Goal: Information Seeking & Learning: Find contact information

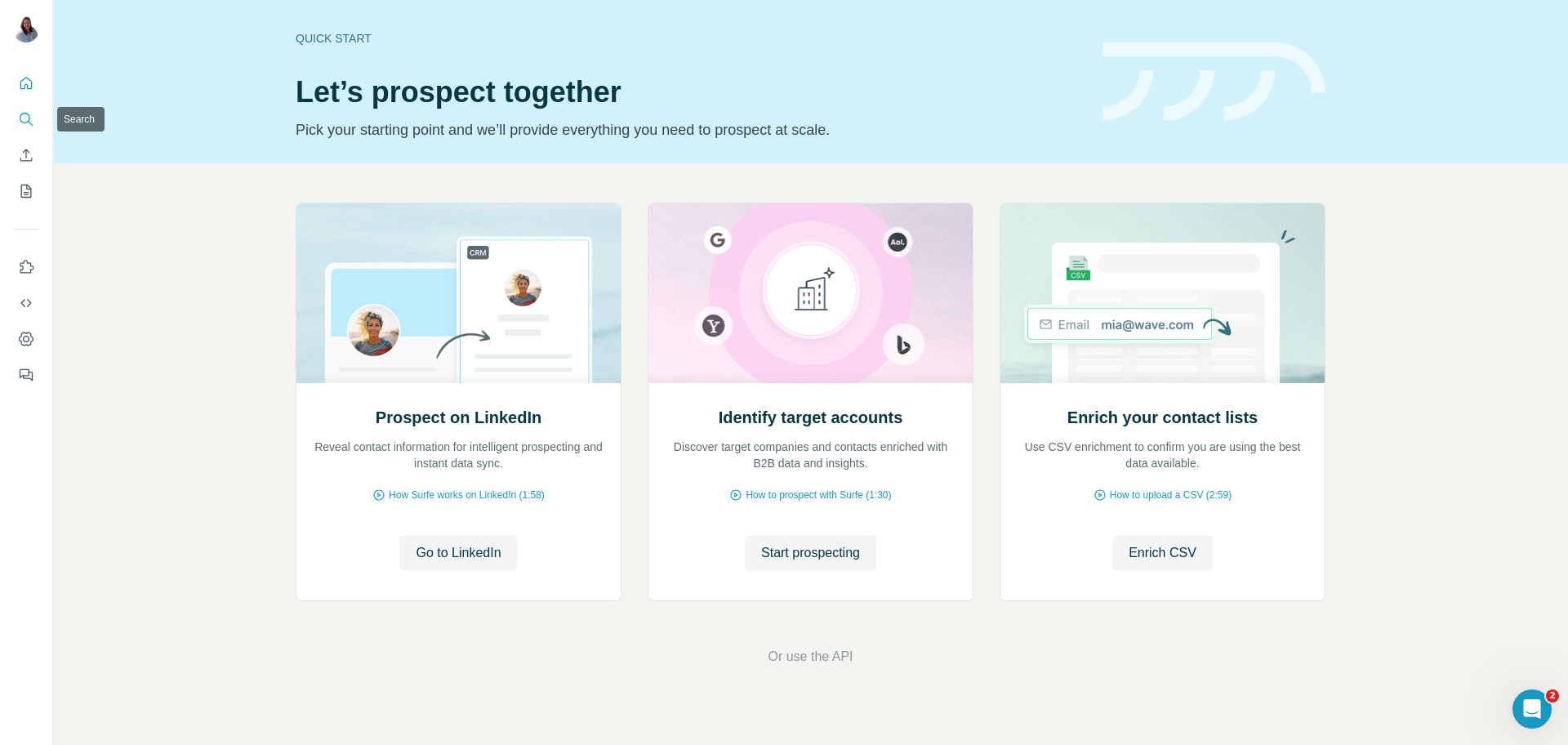
click at [19, 130] on button "Search" at bounding box center [26, 118] width 26 height 30
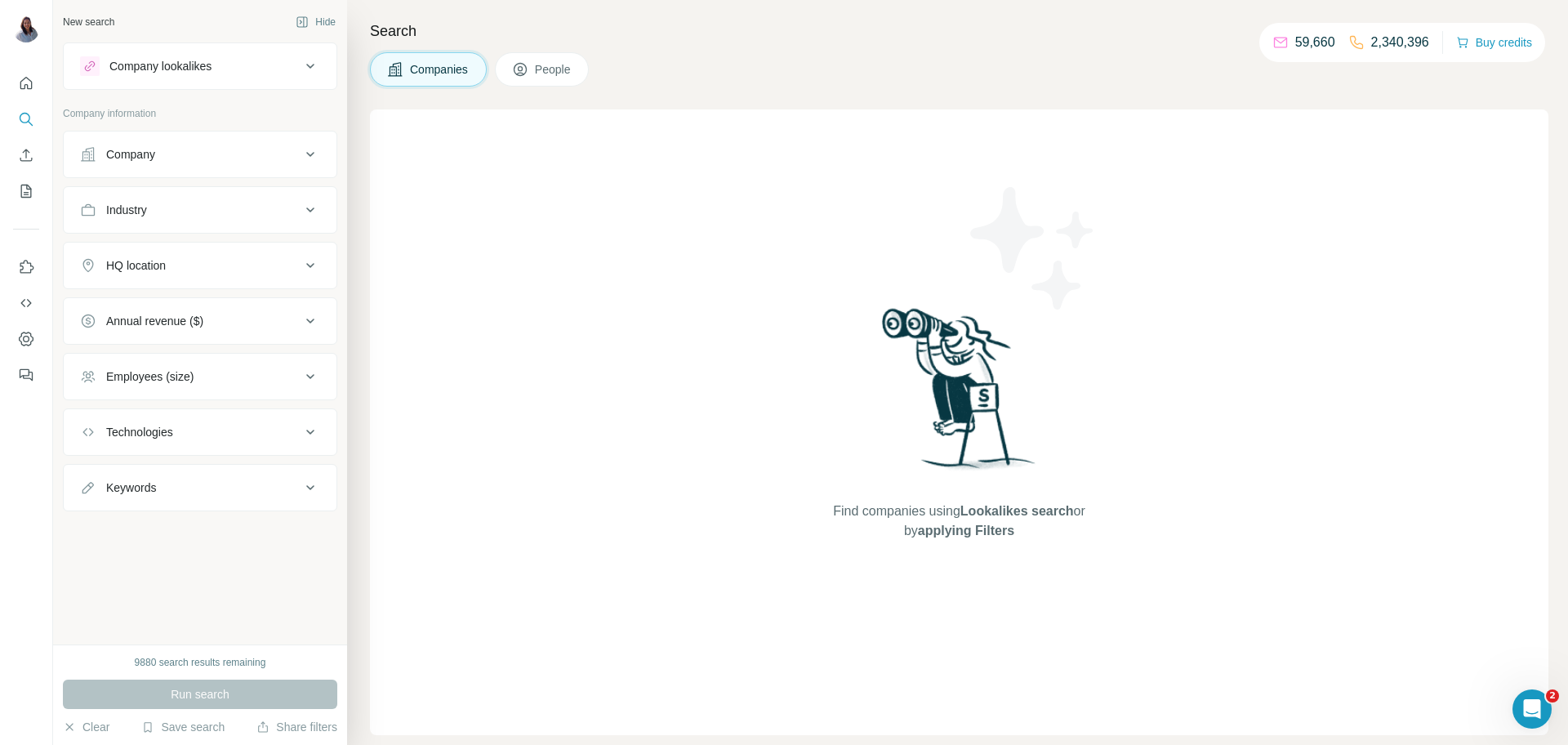
click at [307, 82] on button "Company lookalikes" at bounding box center [201, 66] width 273 height 39
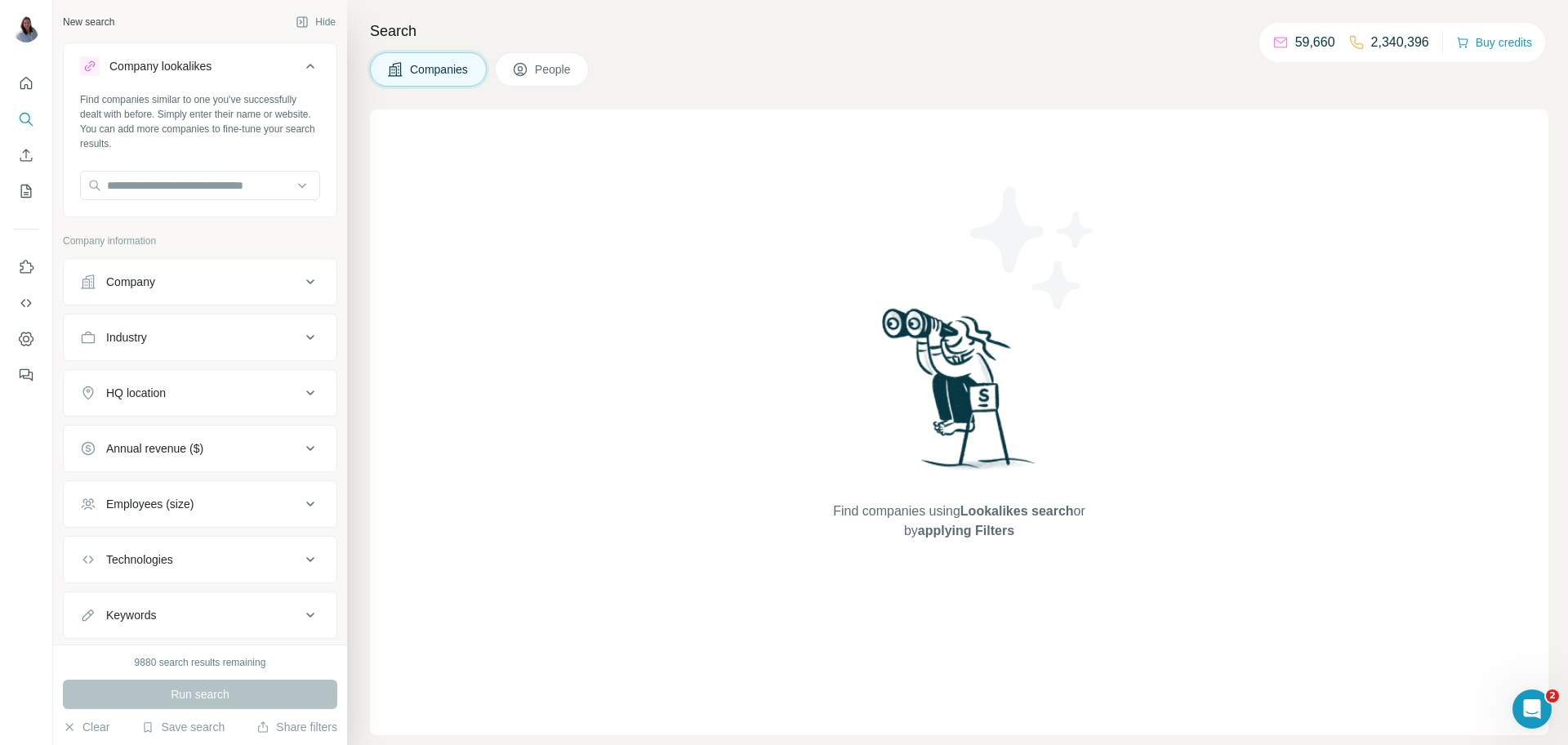
click at [307, 82] on button "Company lookalikes" at bounding box center [201, 70] width 273 height 46
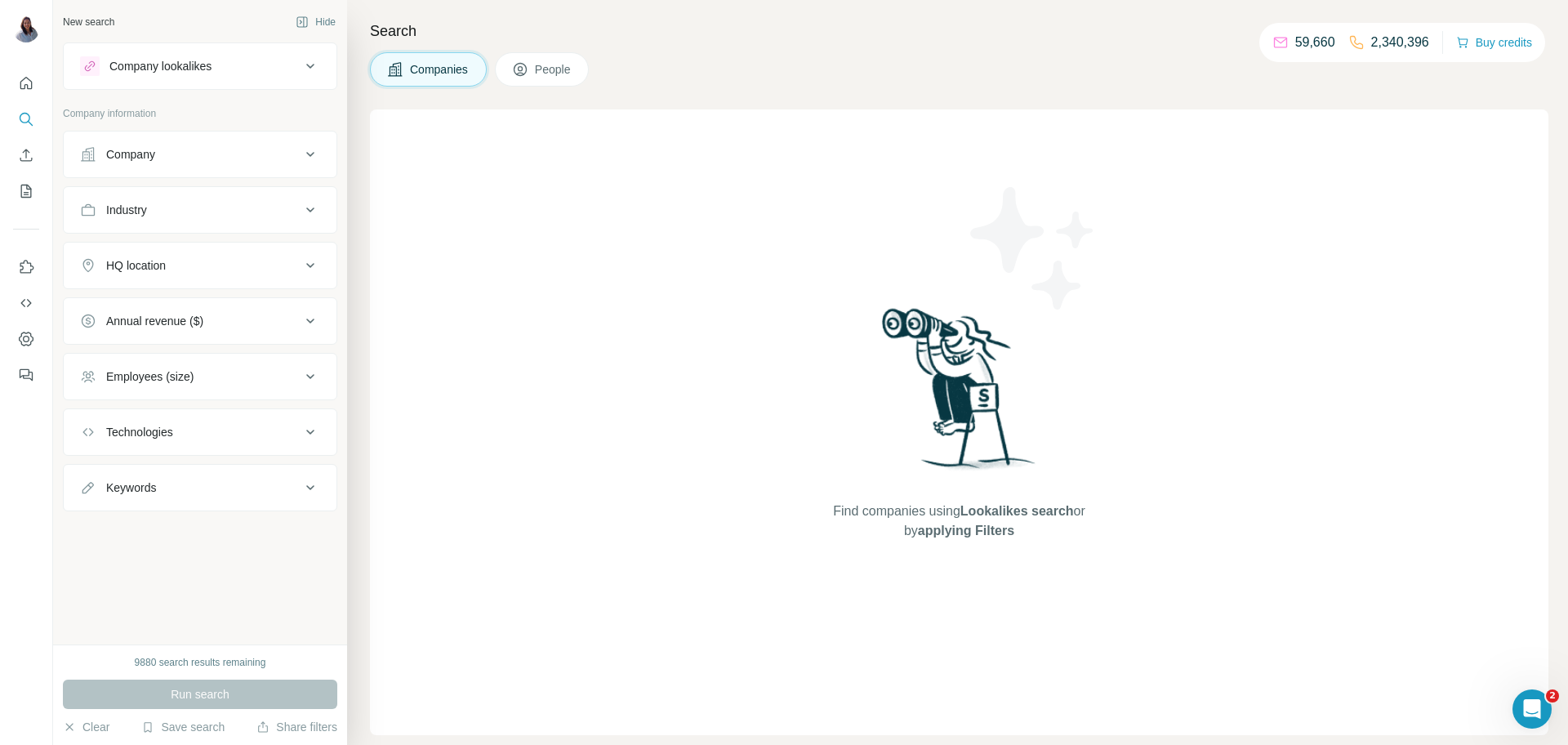
click at [296, 149] on div "Company" at bounding box center [190, 154] width 221 height 16
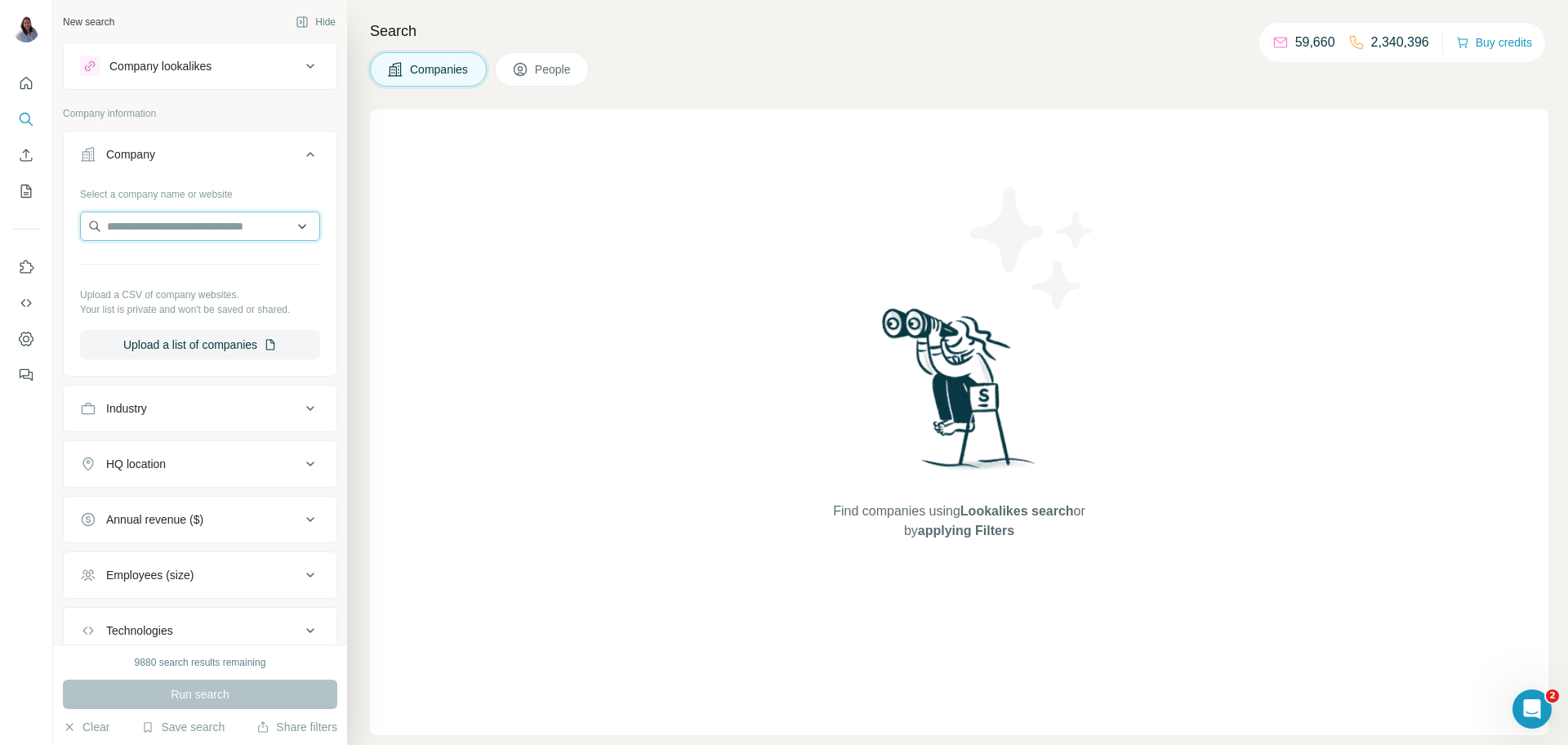
click at [207, 226] on input "text" at bounding box center [200, 225] width 240 height 30
paste input "**********"
type input "**********"
click at [211, 222] on input "**********" at bounding box center [200, 225] width 240 height 30
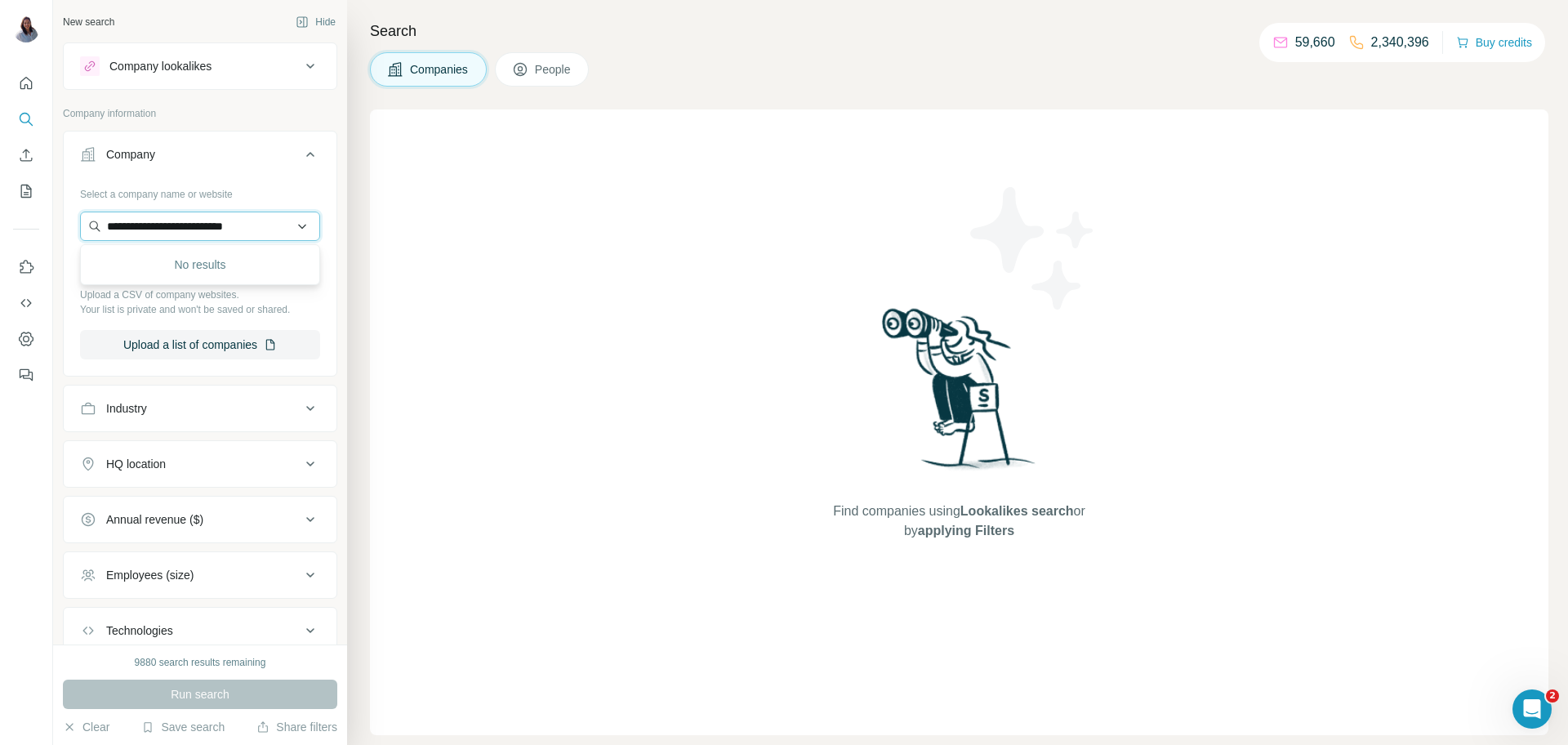
click at [211, 222] on input "**********" at bounding box center [200, 225] width 240 height 30
click at [437, 386] on div "Find companies using Lookalikes search or by applying Filters" at bounding box center [959, 422] width 1178 height 626
click at [224, 224] on input "text" at bounding box center [200, 225] width 240 height 30
click at [202, 62] on div "Company lookalikes" at bounding box center [160, 66] width 102 height 16
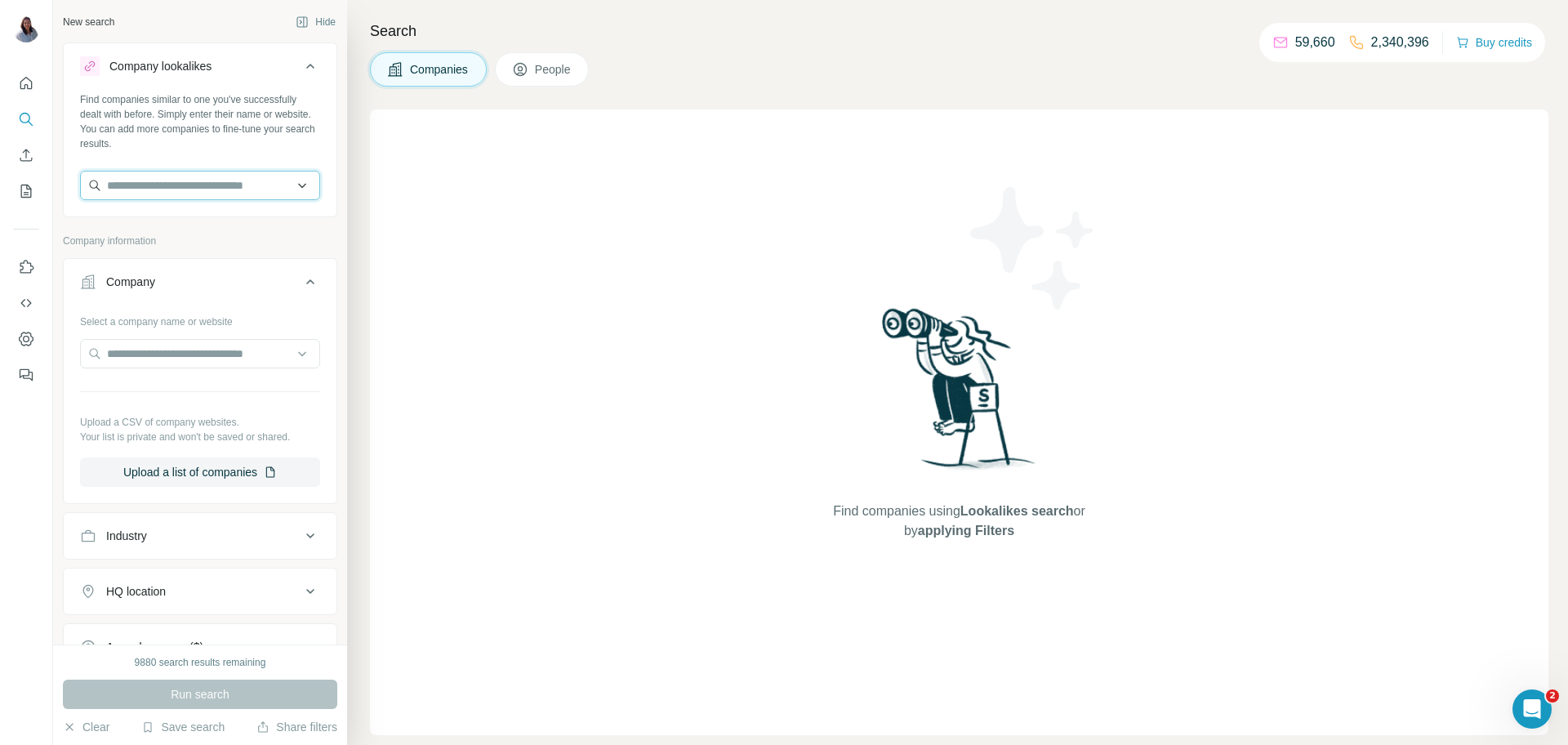
click at [222, 189] on input "text" at bounding box center [200, 185] width 240 height 30
click at [178, 350] on input "text" at bounding box center [200, 353] width 240 height 30
type input "***"
type input "**********"
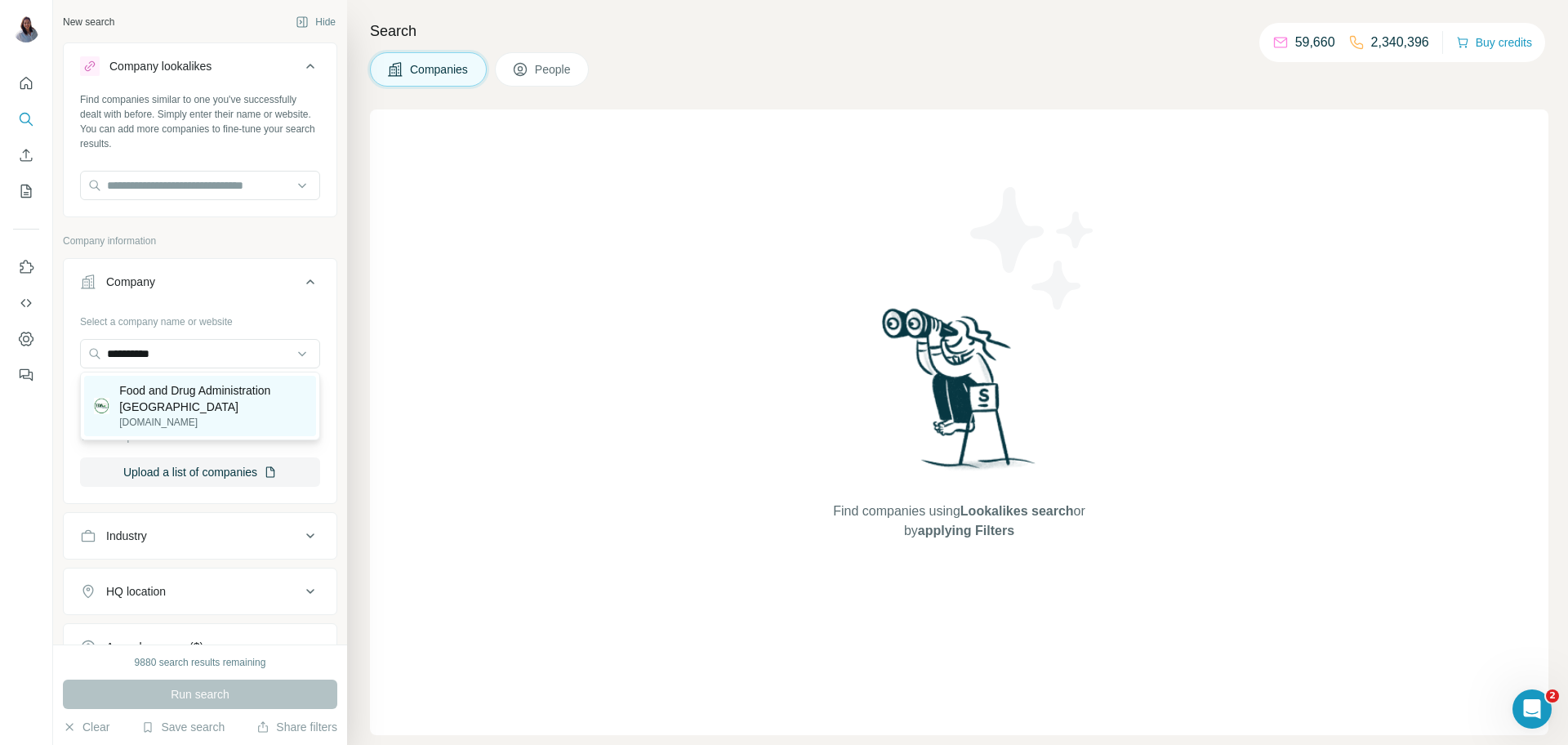
click at [202, 409] on p "Food and Drug Administration [GEOGRAPHIC_DATA]" at bounding box center [213, 398] width 187 height 32
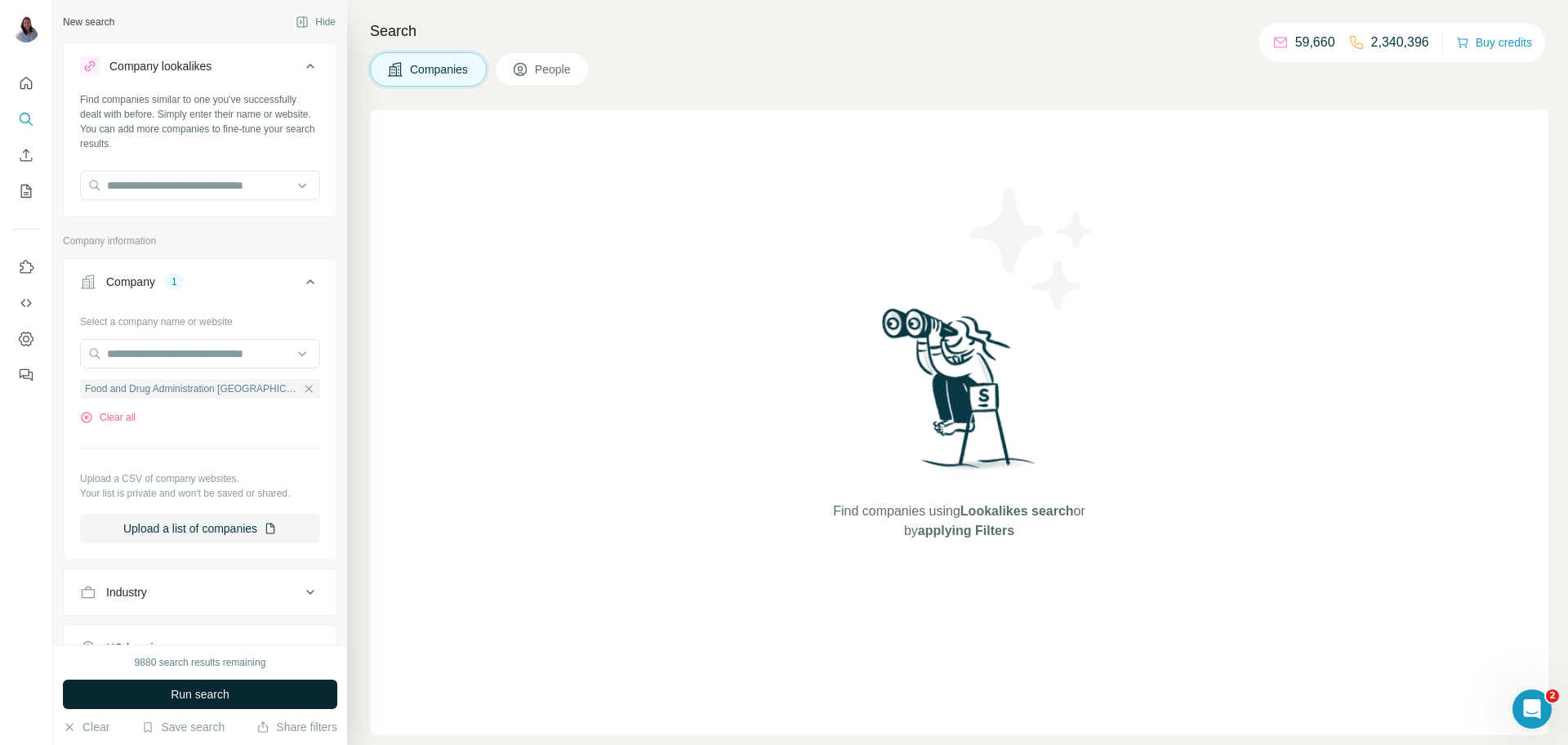
click at [195, 595] on span "Run search" at bounding box center [201, 693] width 59 height 16
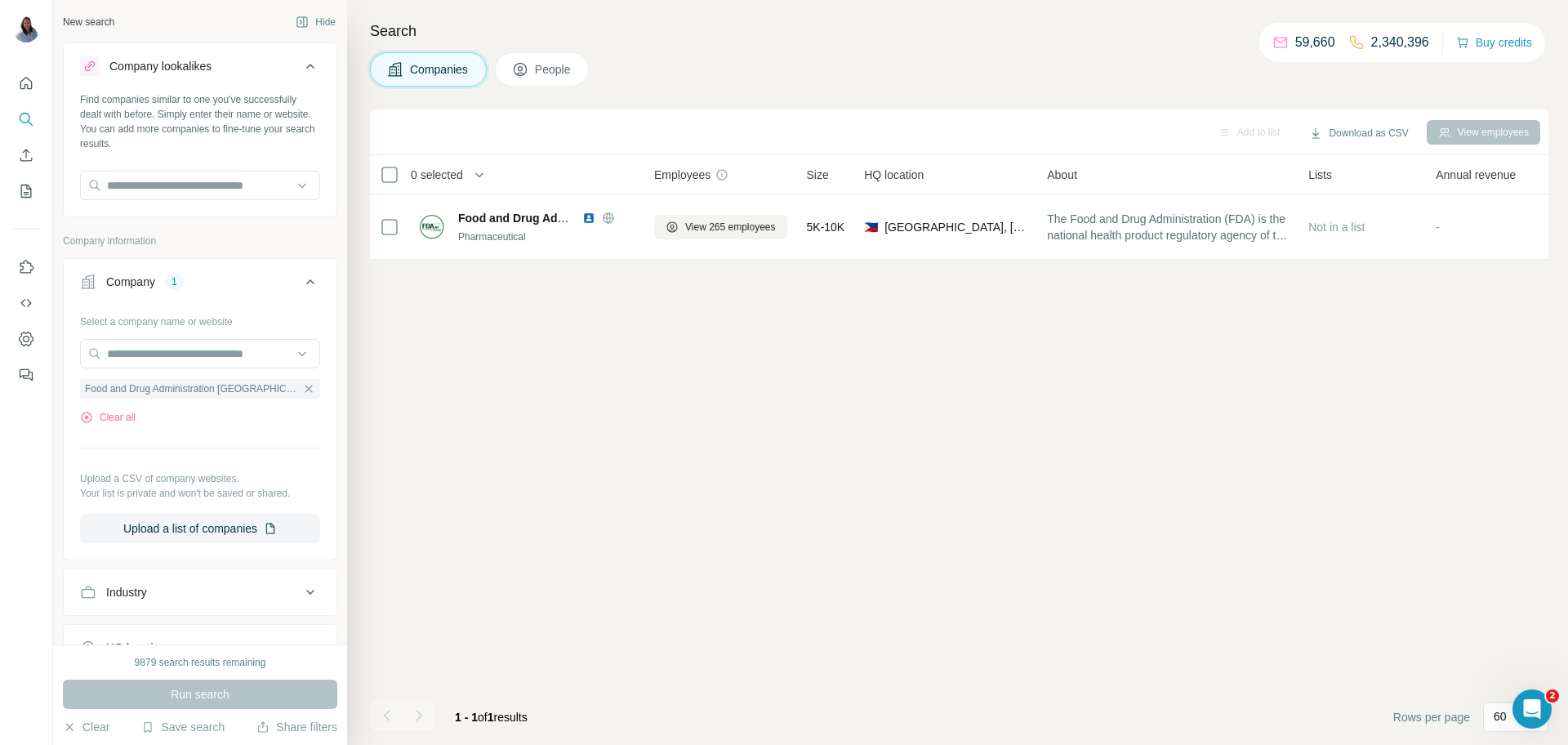
click at [550, 80] on button "People" at bounding box center [541, 70] width 95 height 34
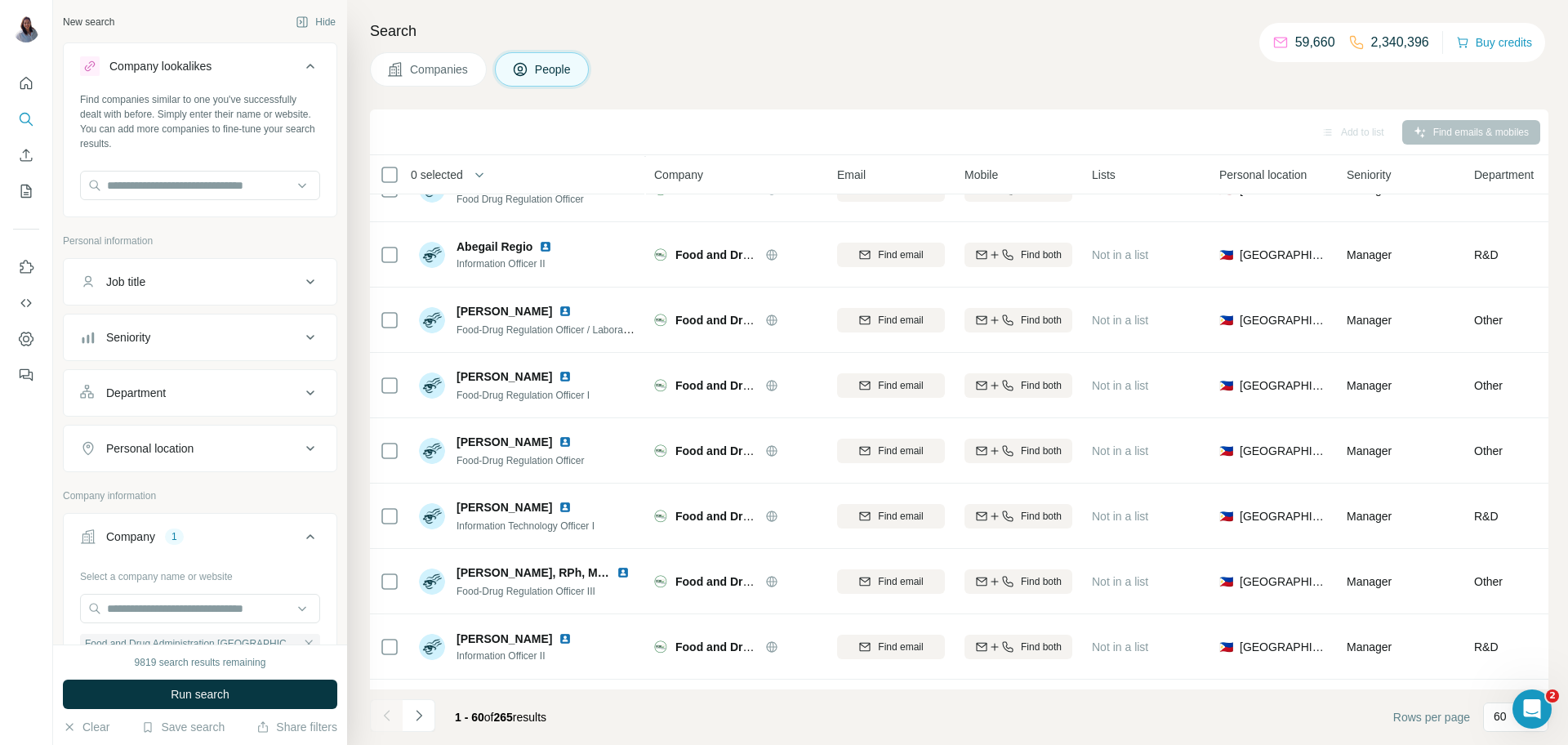
scroll to position [298, 0]
click at [308, 284] on icon at bounding box center [310, 282] width 20 height 20
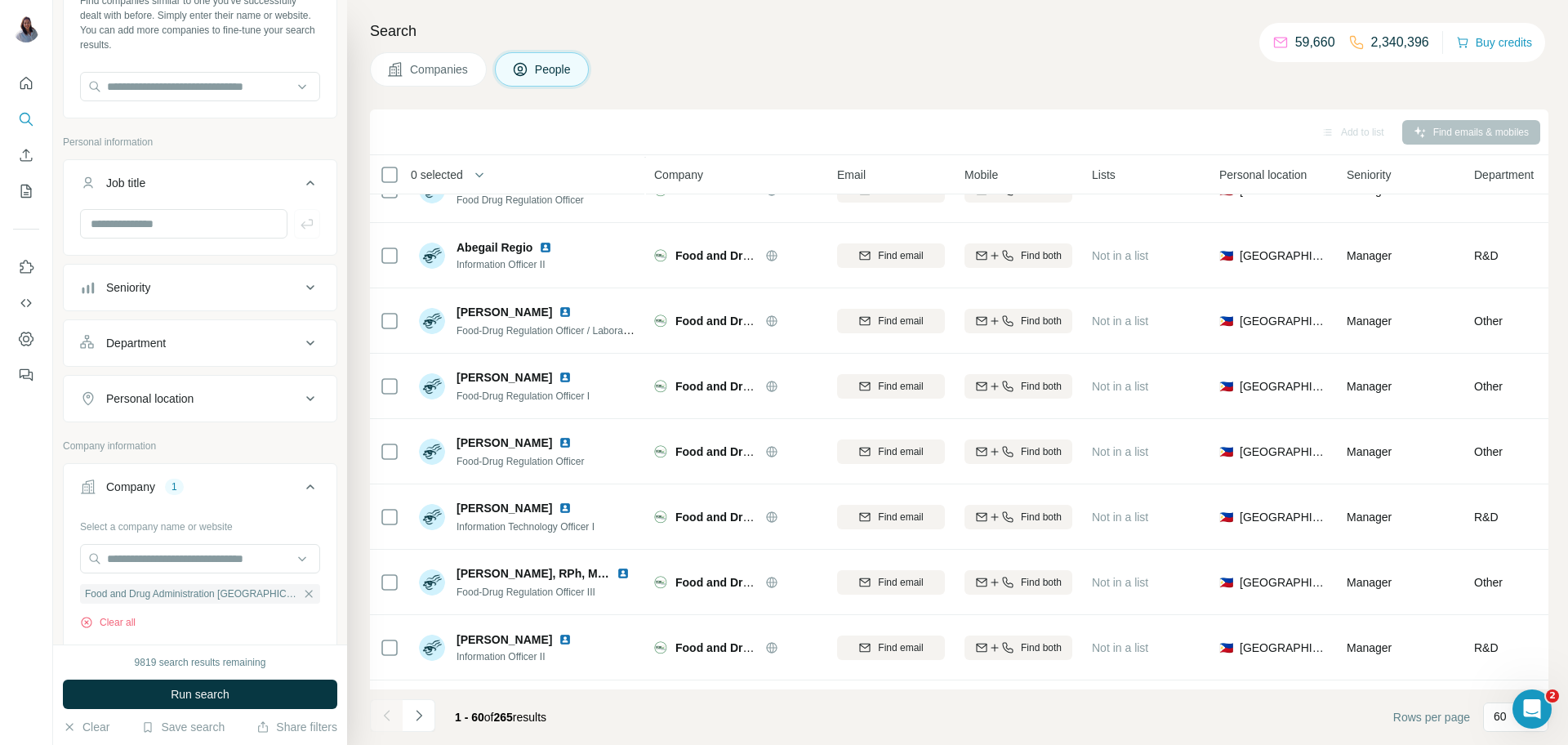
click at [307, 292] on icon at bounding box center [310, 287] width 20 height 20
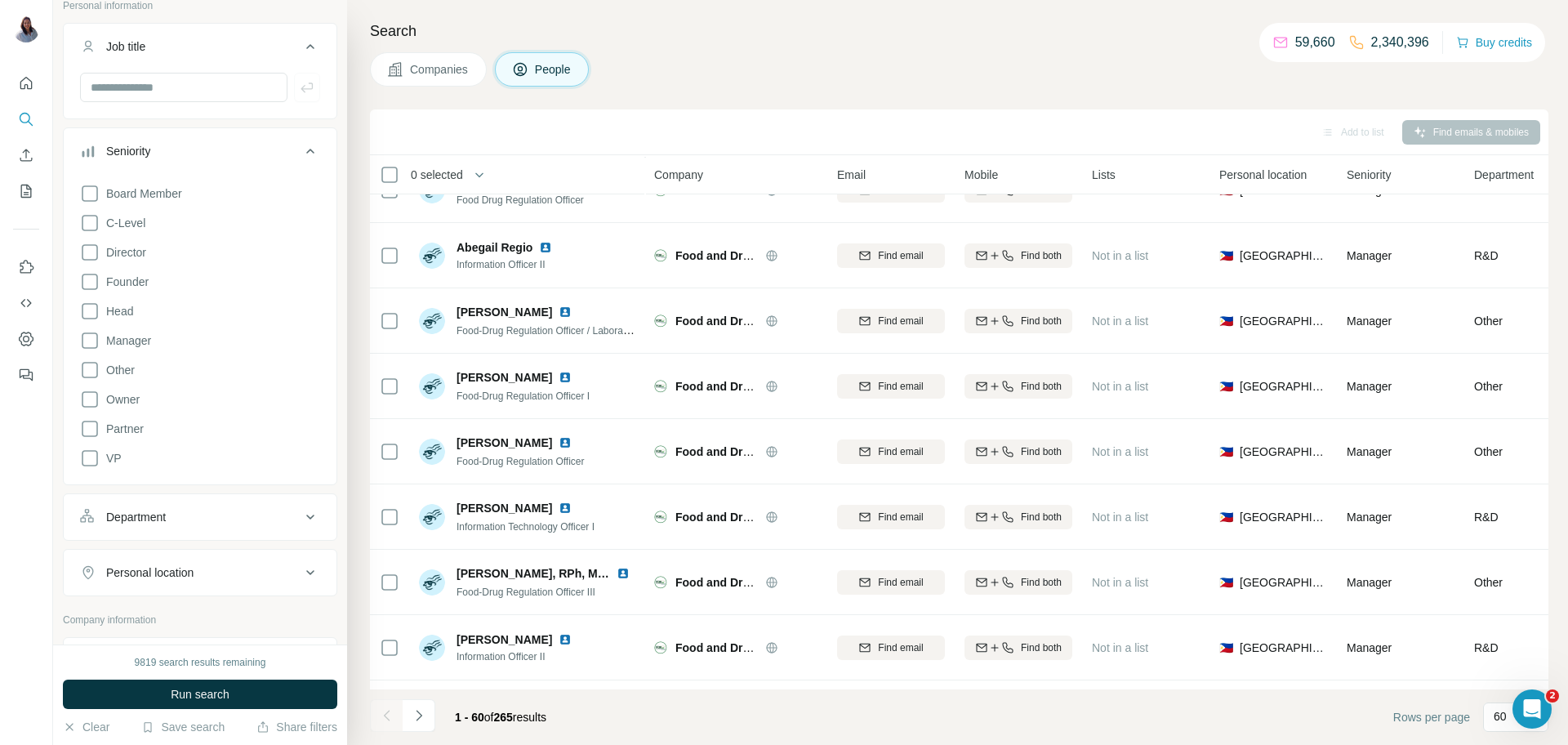
scroll to position [251, 0]
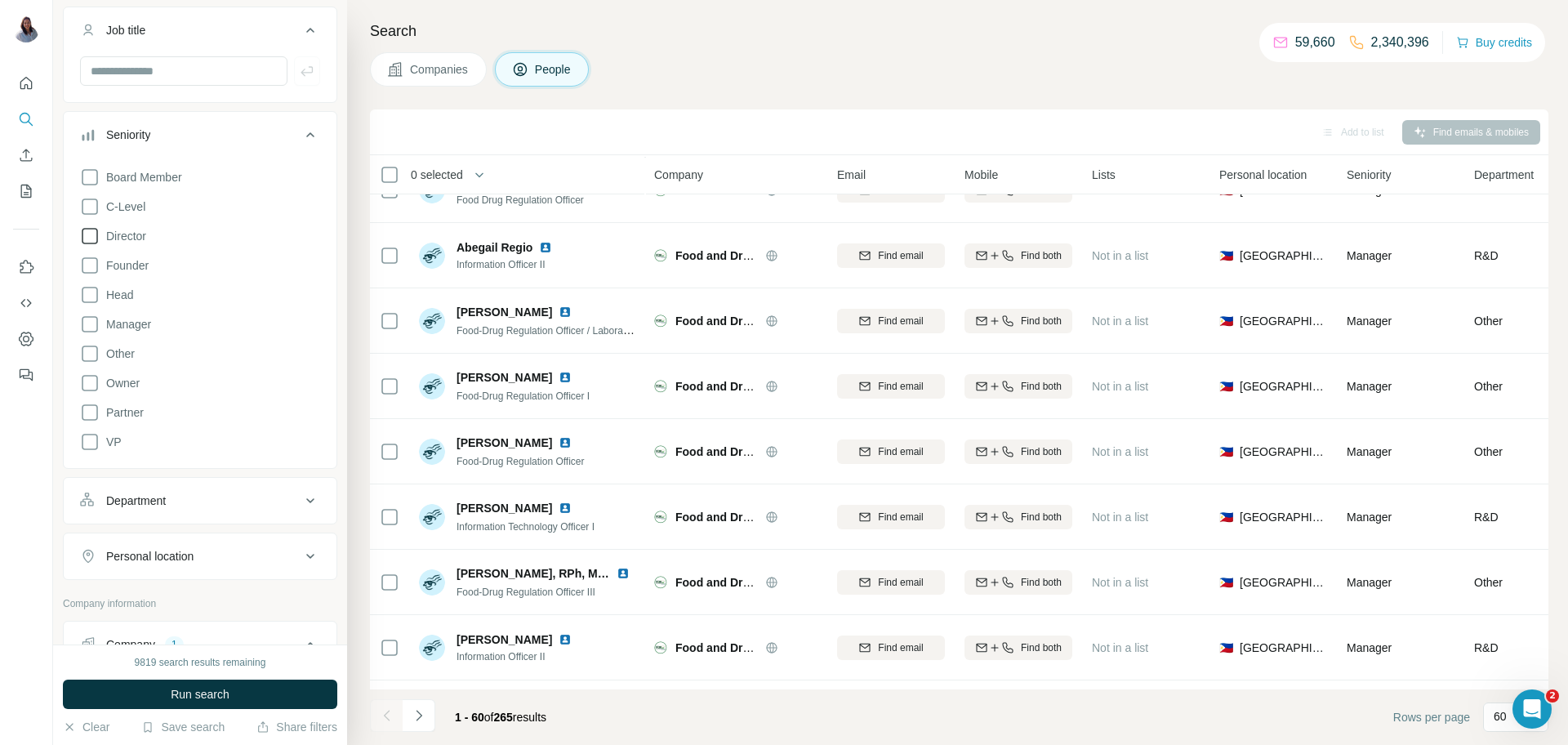
click at [89, 243] on icon at bounding box center [90, 236] width 16 height 16
click at [87, 243] on icon at bounding box center [90, 236] width 16 height 16
click at [88, 318] on icon at bounding box center [90, 324] width 20 height 20
click at [88, 232] on icon at bounding box center [90, 236] width 20 height 20
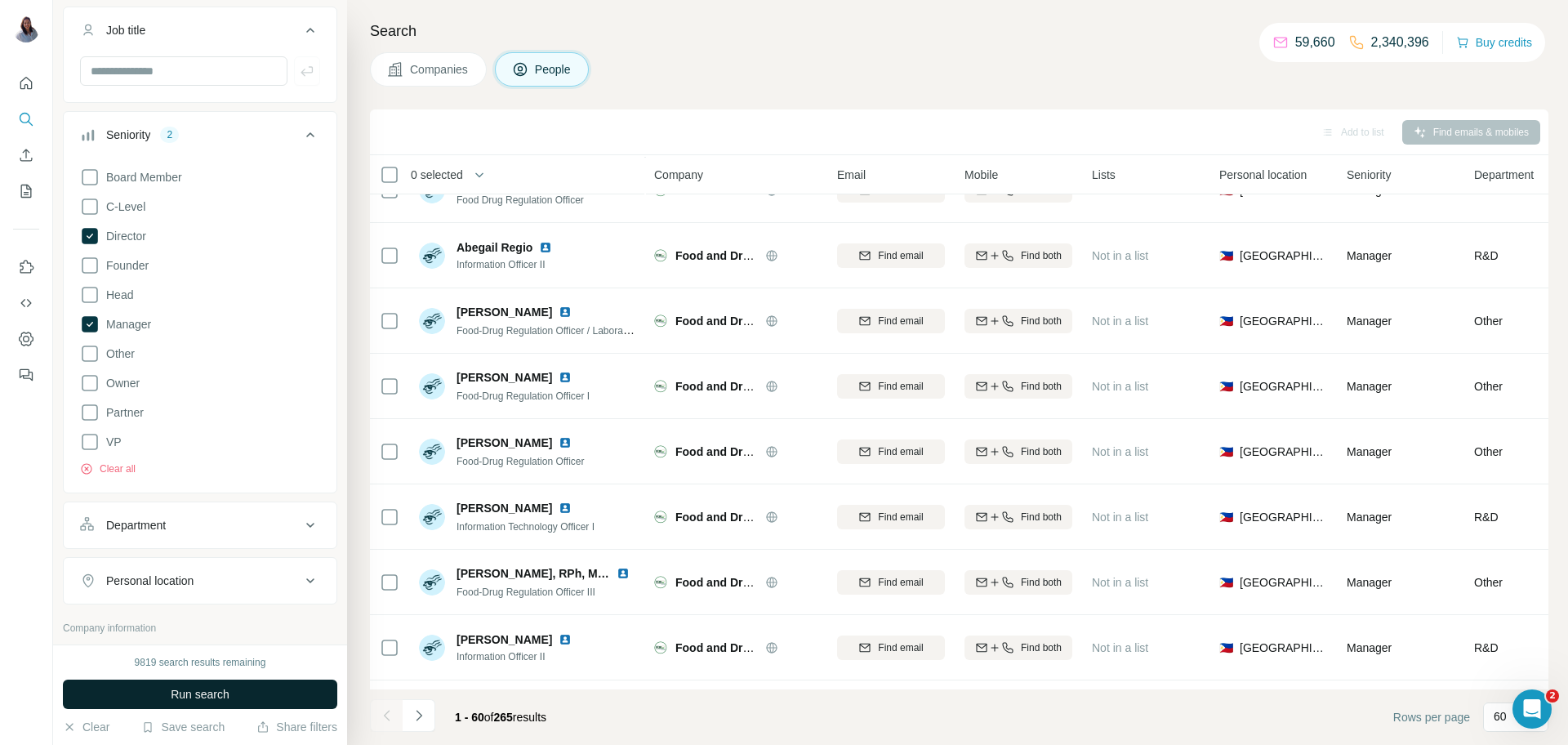
click at [189, 595] on span "Run search" at bounding box center [201, 693] width 59 height 16
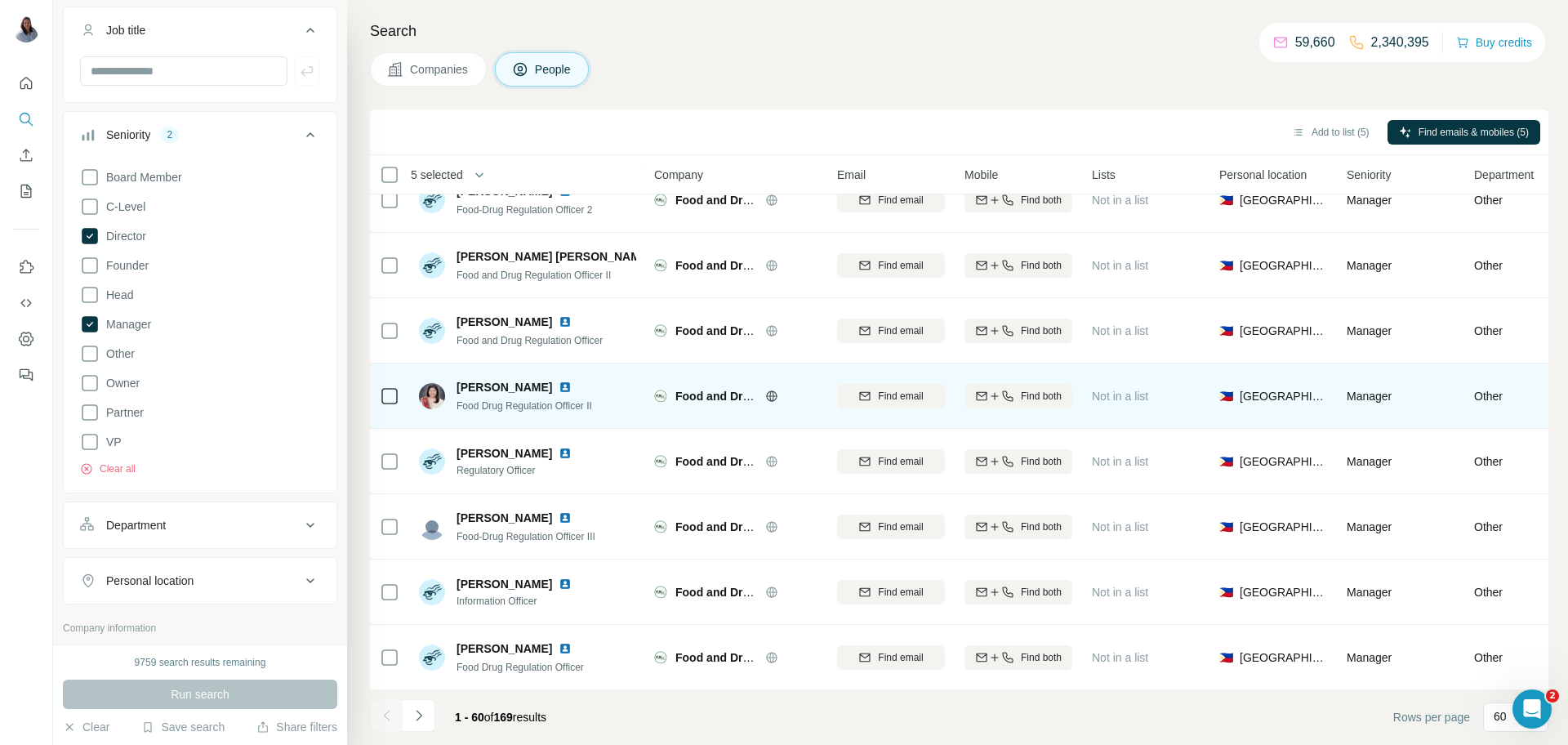
scroll to position [3425, 0]
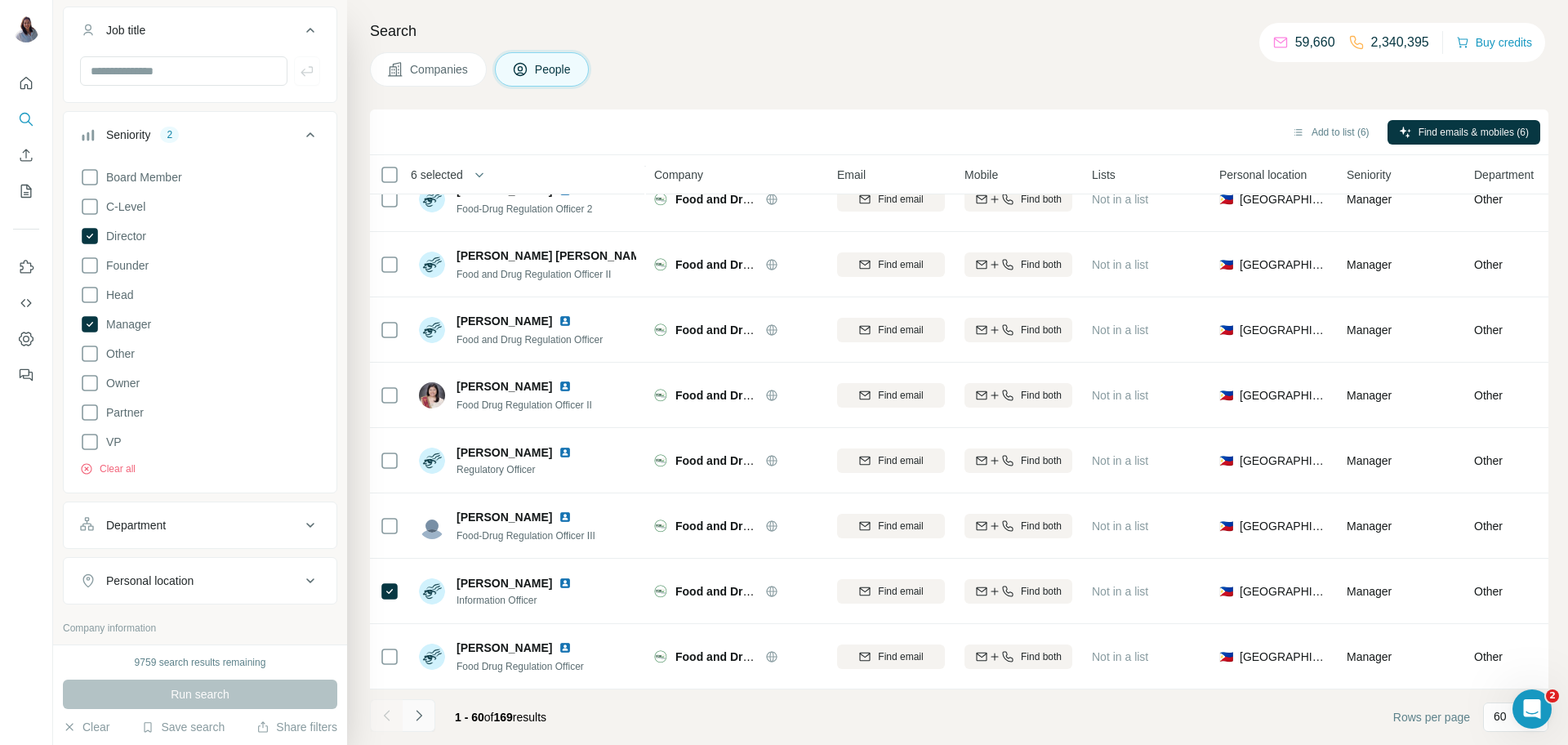
click at [420, 595] on icon "Navigate to next page" at bounding box center [418, 715] width 16 height 16
click at [419, 595] on button "Navigate to next page" at bounding box center [419, 715] width 32 height 32
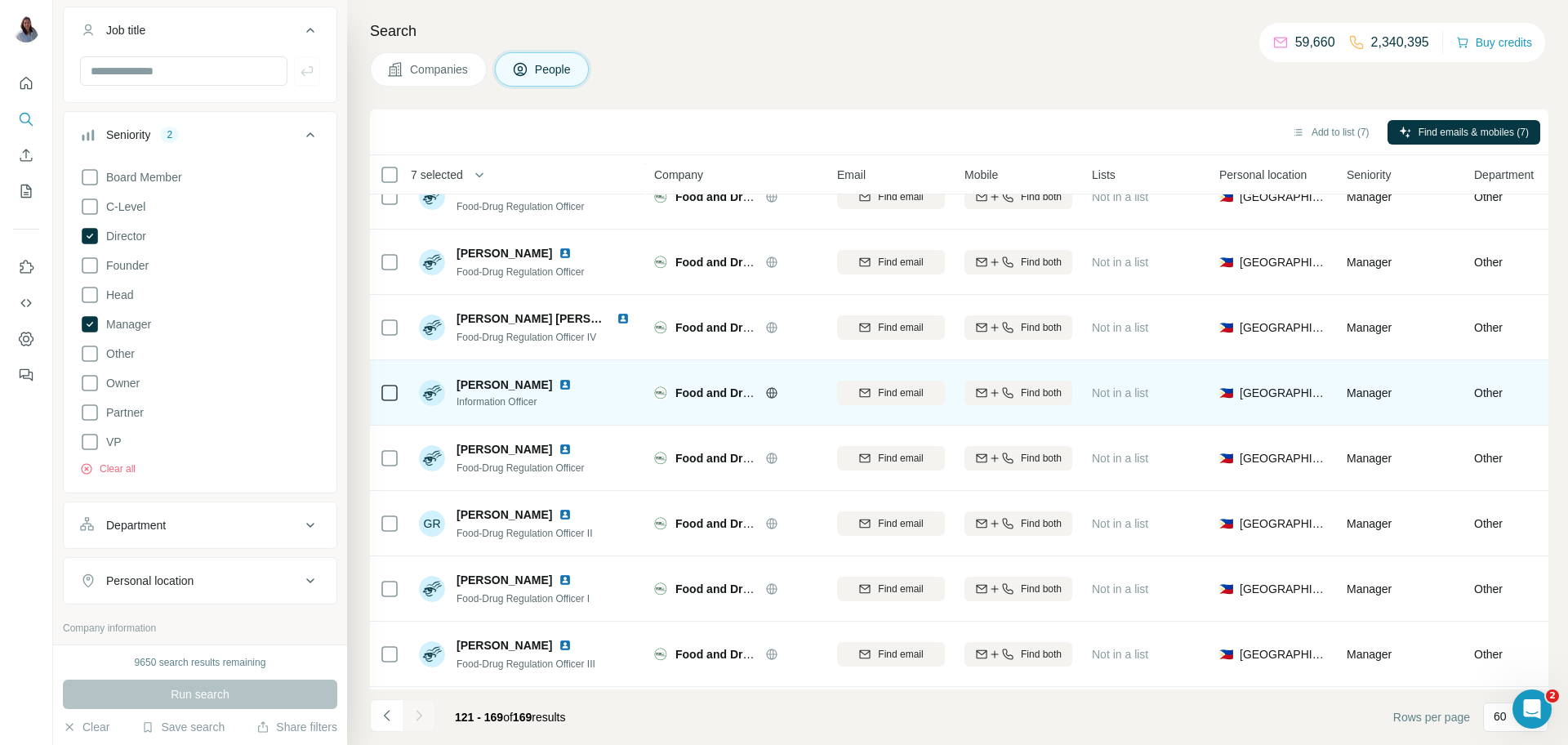
scroll to position [2707, 0]
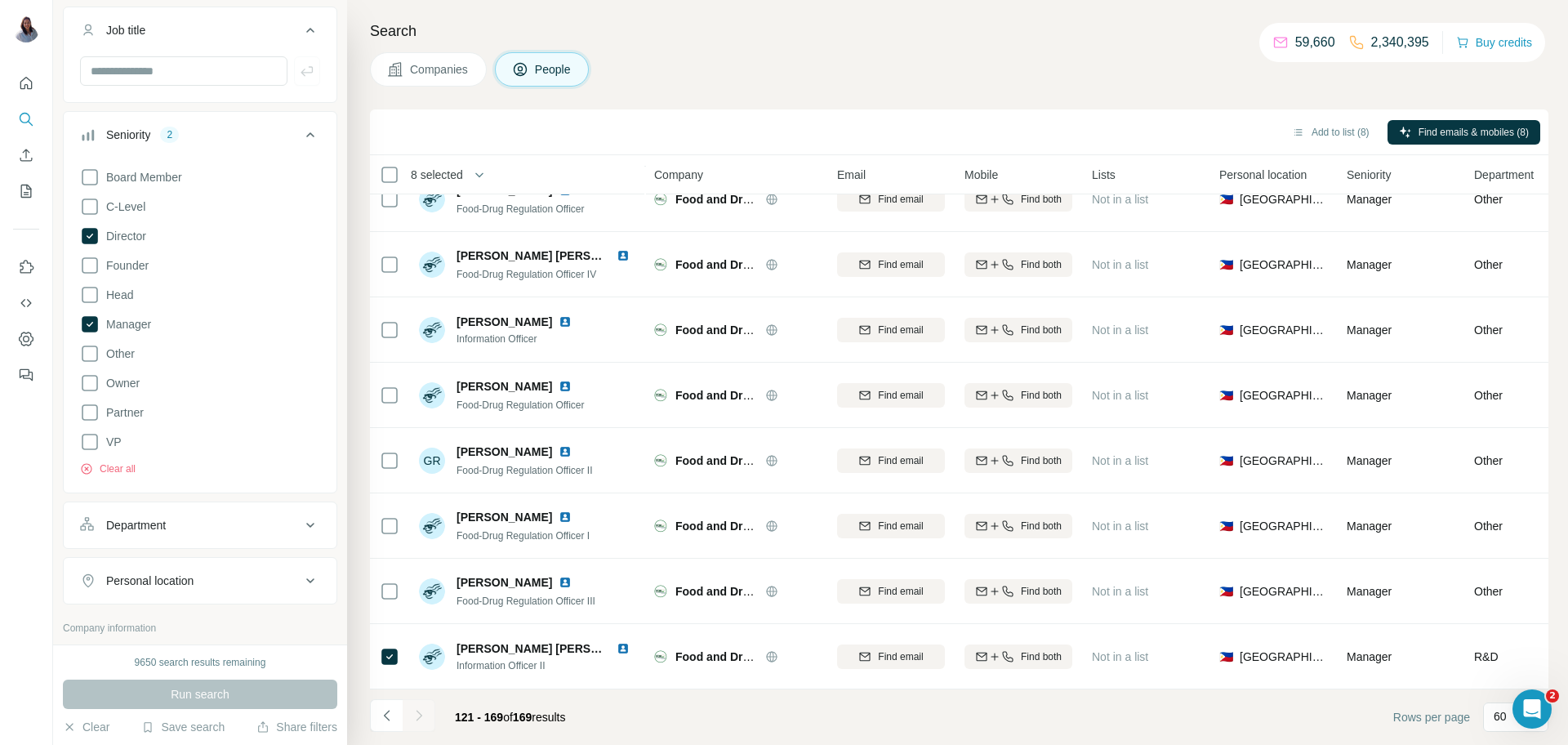
click at [420, 595] on div at bounding box center [419, 715] width 32 height 32
click at [393, 595] on icon "Navigate to previous page" at bounding box center [387, 715] width 16 height 16
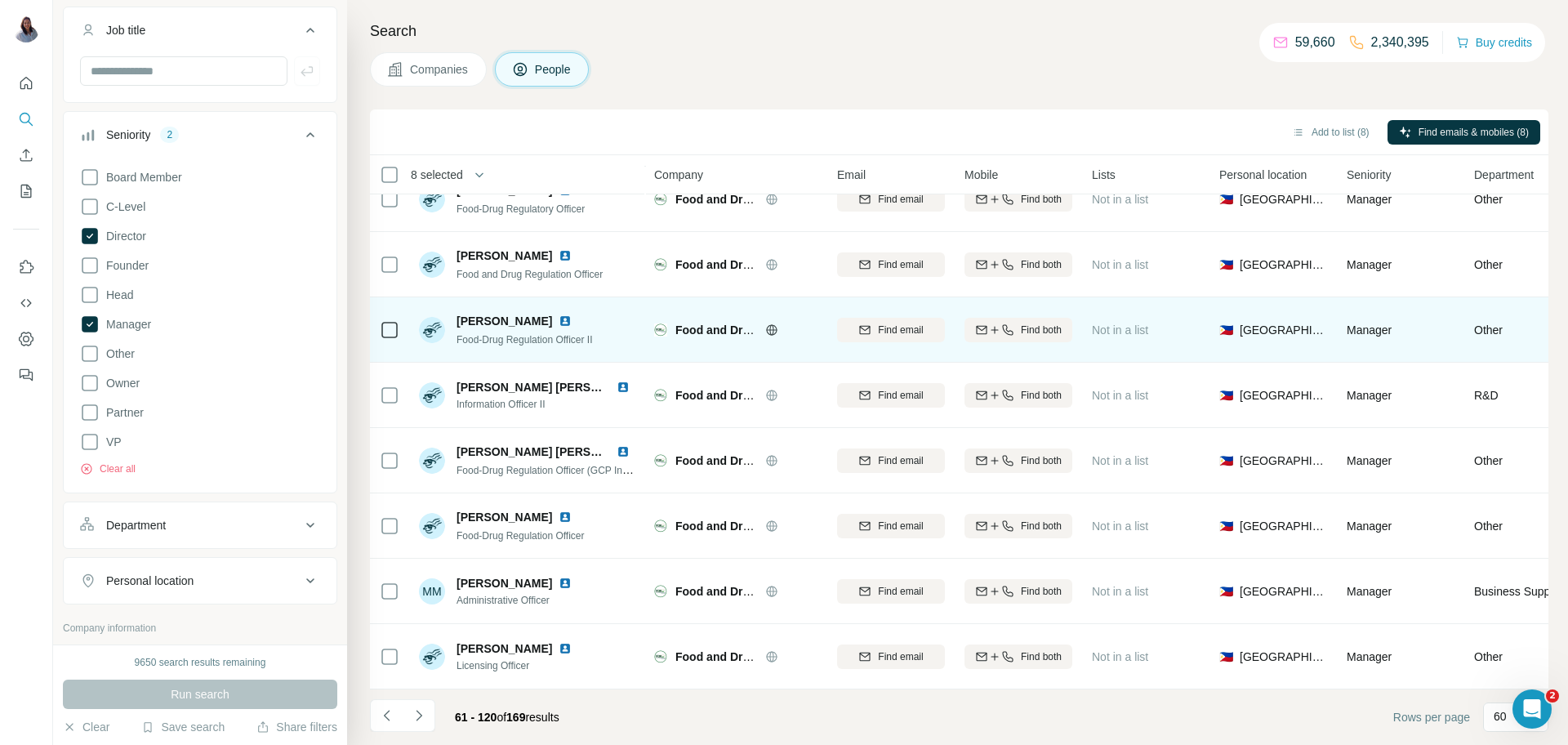
click at [813, 338] on div "Food and Drug Administration [GEOGRAPHIC_DATA]" at bounding box center [735, 330] width 163 height 45
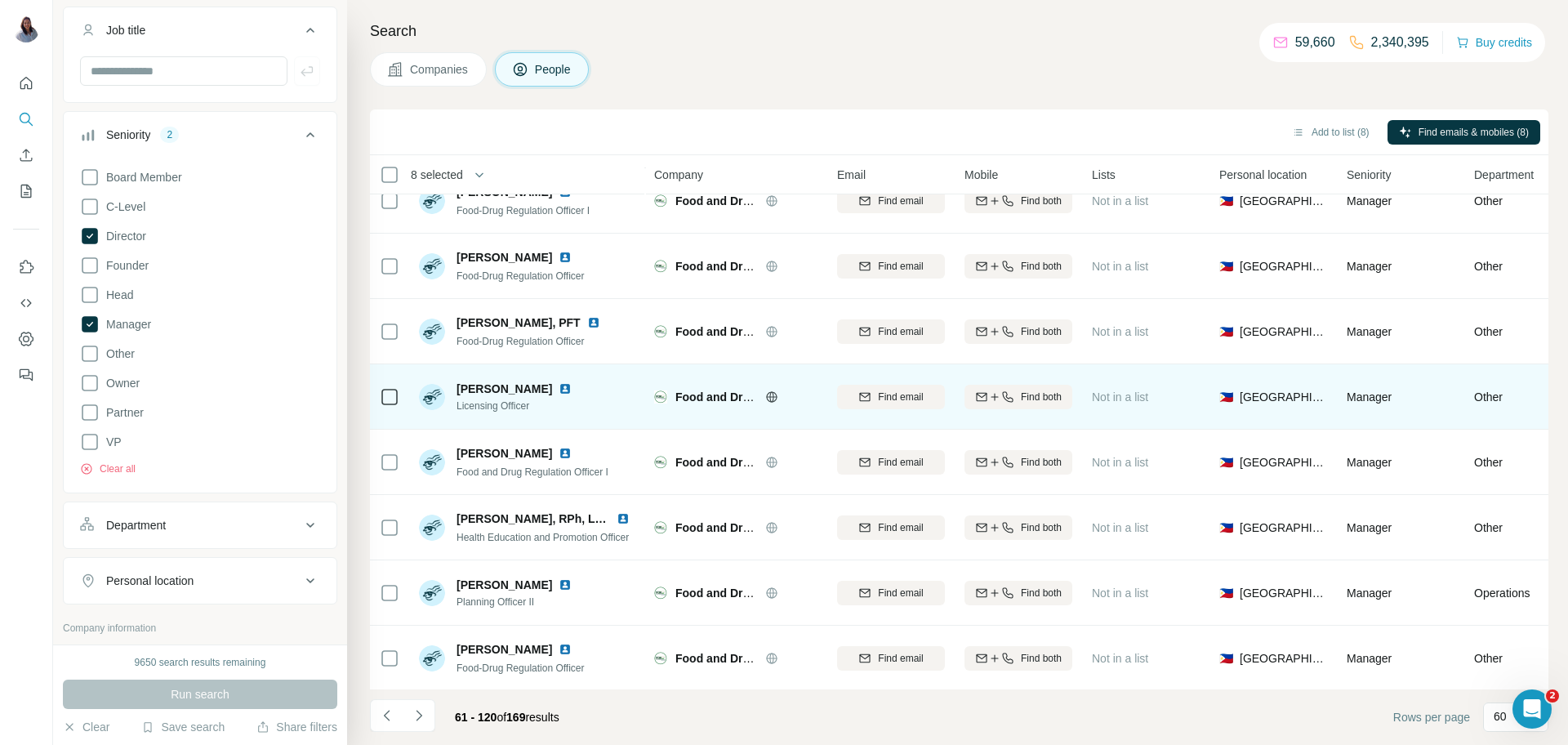
scroll to position [646, 0]
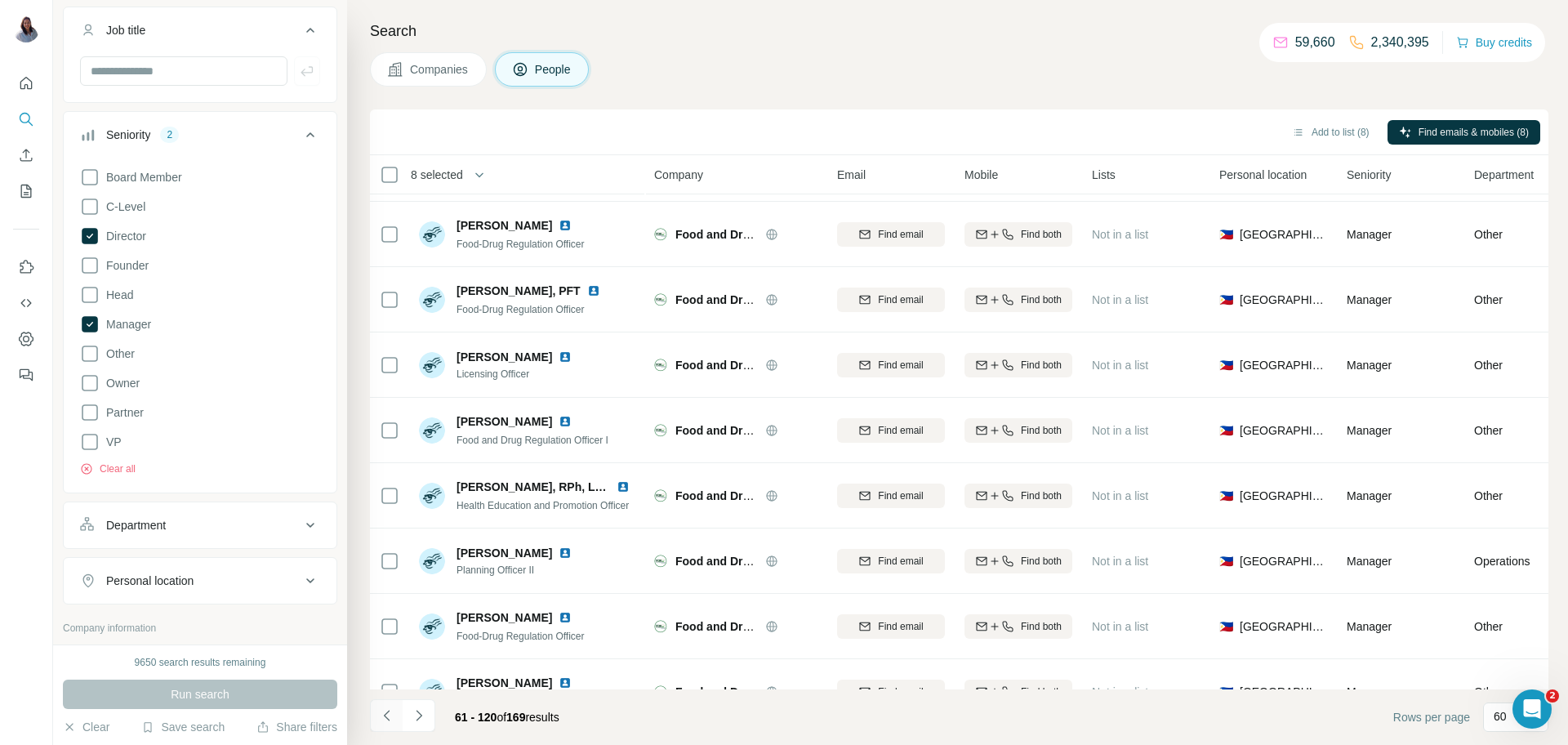
click at [382, 595] on icon "Navigate to previous page" at bounding box center [387, 715] width 16 height 16
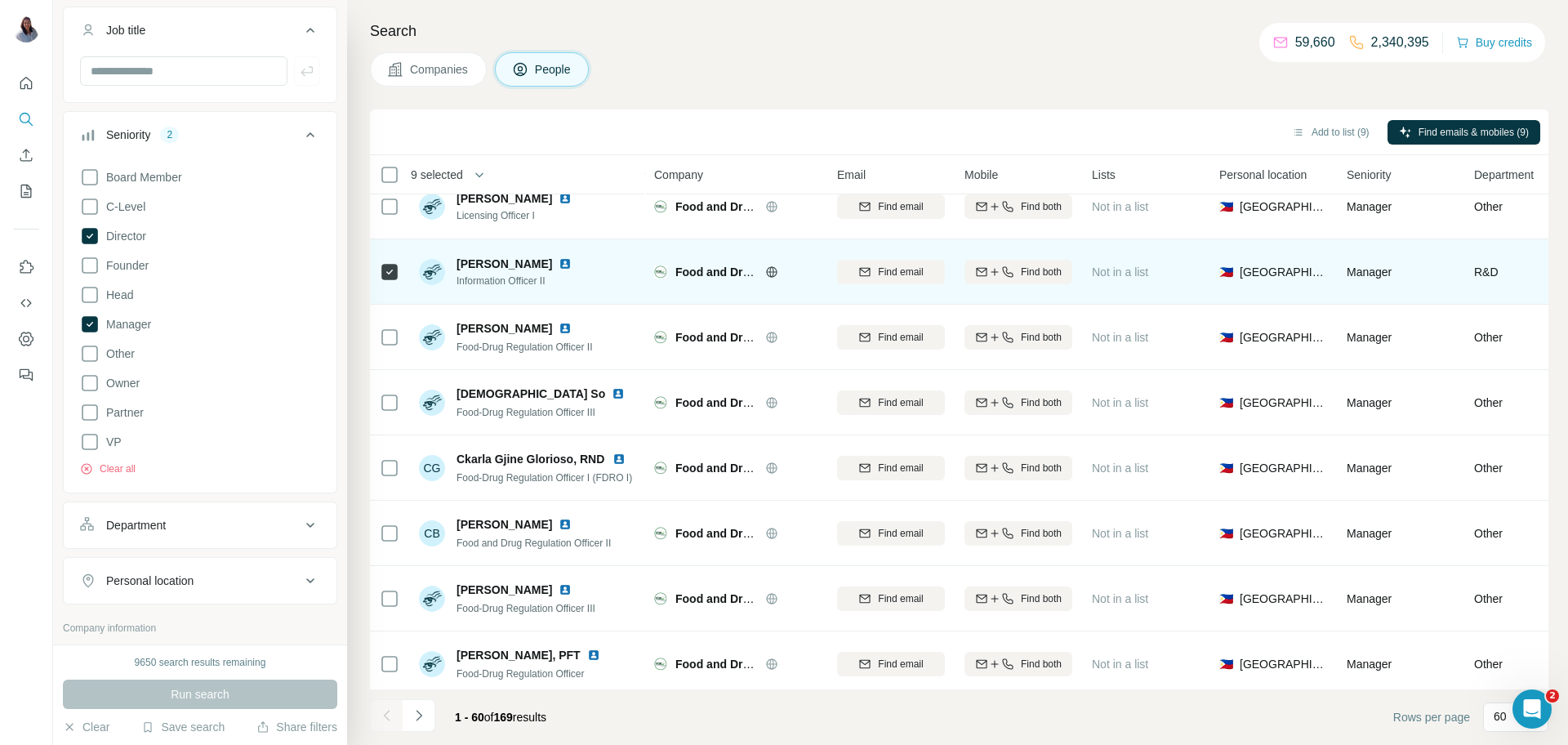
scroll to position [1265, 0]
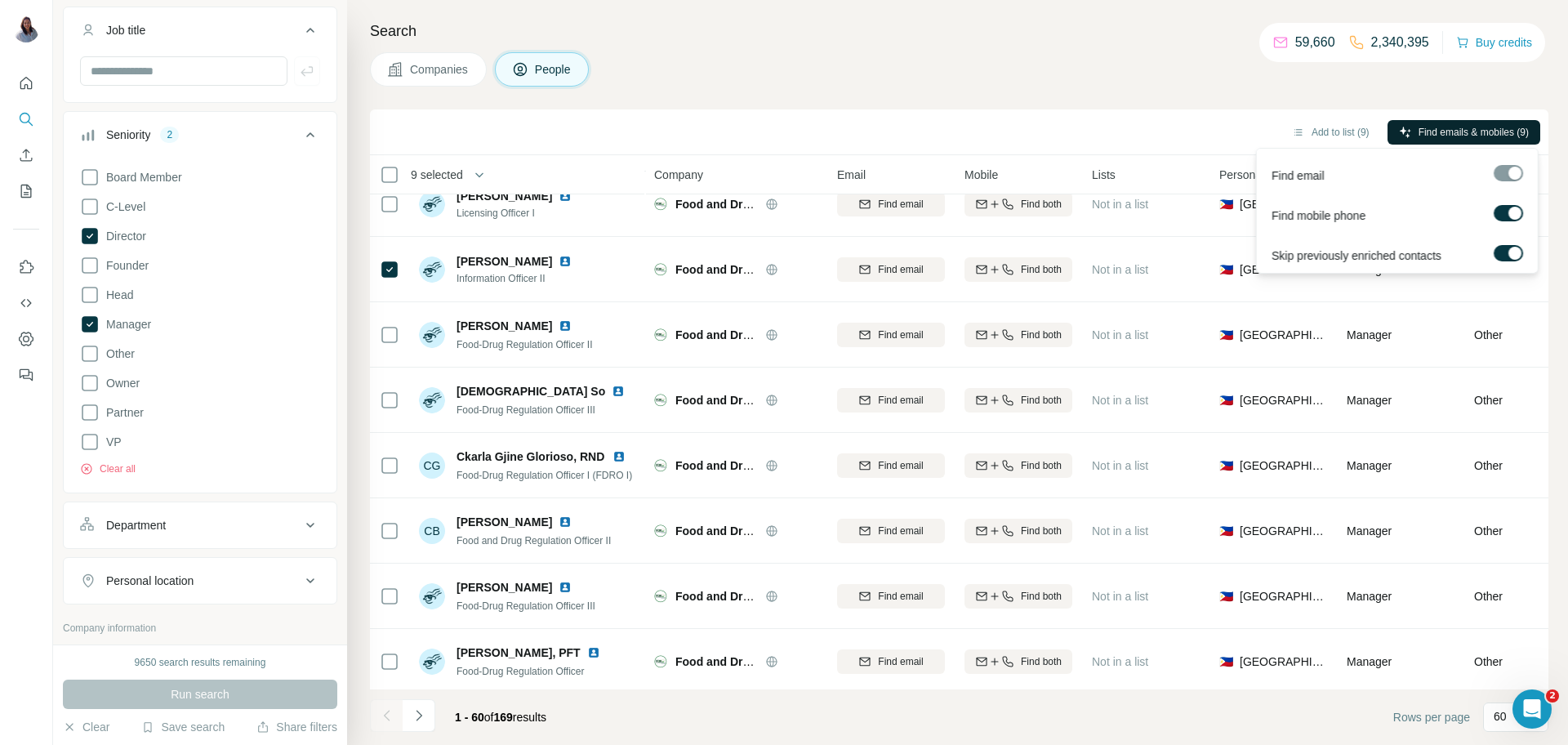
click at [1254, 137] on span "Find emails & mobiles (9)" at bounding box center [1473, 132] width 110 height 14
click at [1254, 135] on span "Find emails & mobiles (9)" at bounding box center [1473, 132] width 110 height 14
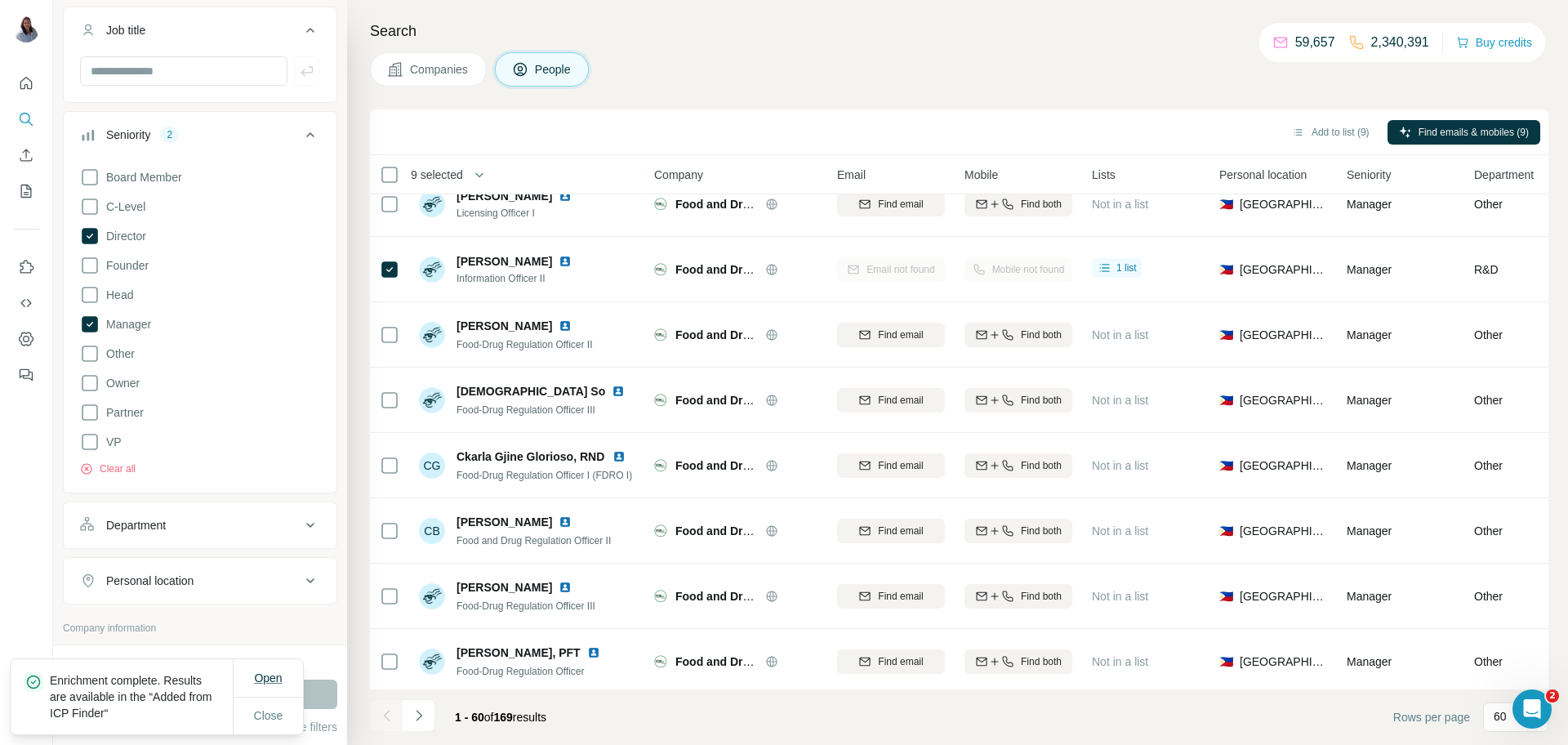
click at [274, 595] on span "Open" at bounding box center [267, 678] width 28 height 13
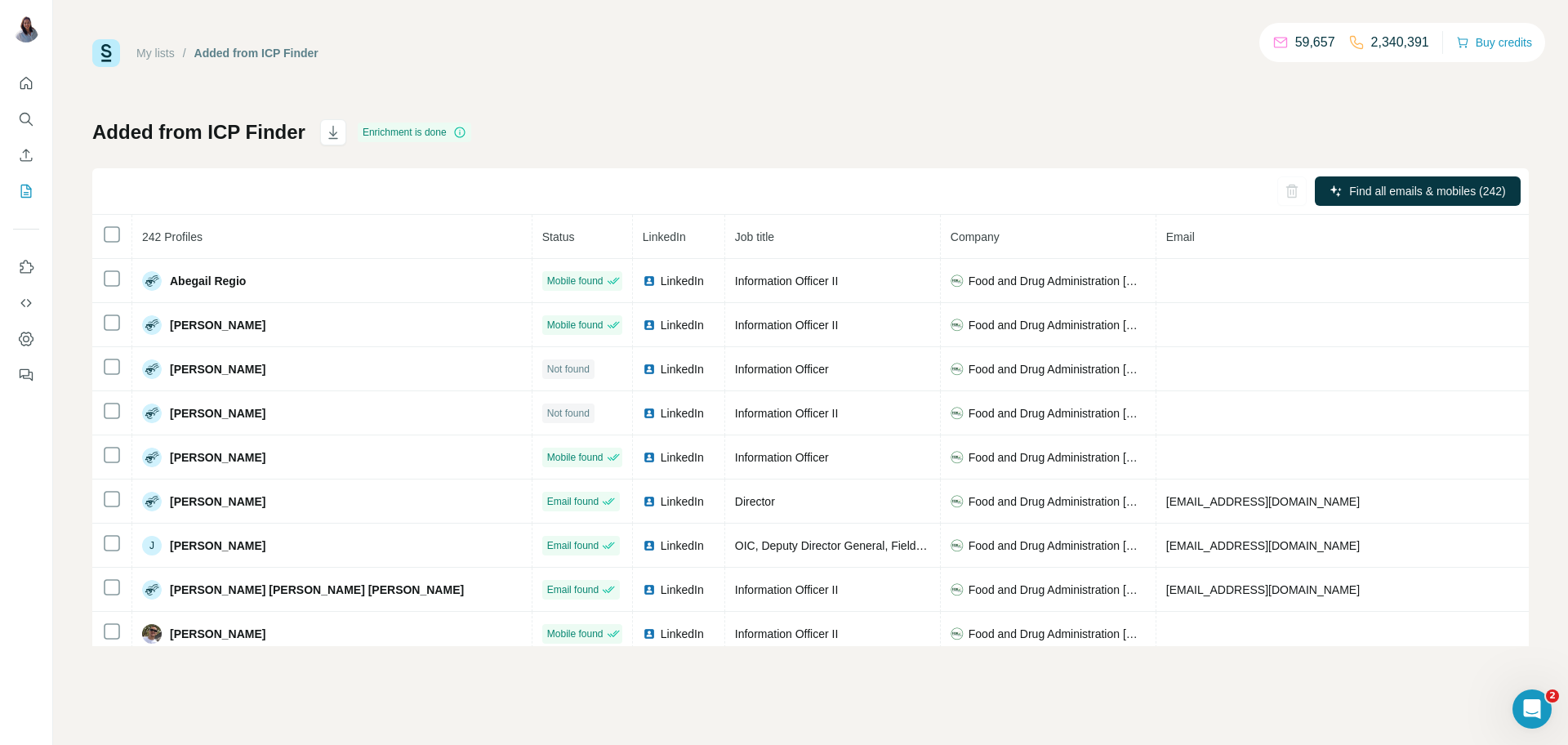
click at [805, 73] on div "My lists / Added from ICP Finder 59,657 2,340,391 Buy credits Added from ICP Fi…" at bounding box center [811, 342] width 1436 height 607
click at [166, 140] on h1 "Added from ICP Finder" at bounding box center [199, 132] width 213 height 26
drag, startPoint x: 790, startPoint y: 97, endPoint x: 501, endPoint y: 193, distance: 304.5
click at [790, 96] on div "My lists / Added from ICP Finder 59,657 2,340,391 Buy credits Added from ICP Fi…" at bounding box center [811, 342] width 1436 height 607
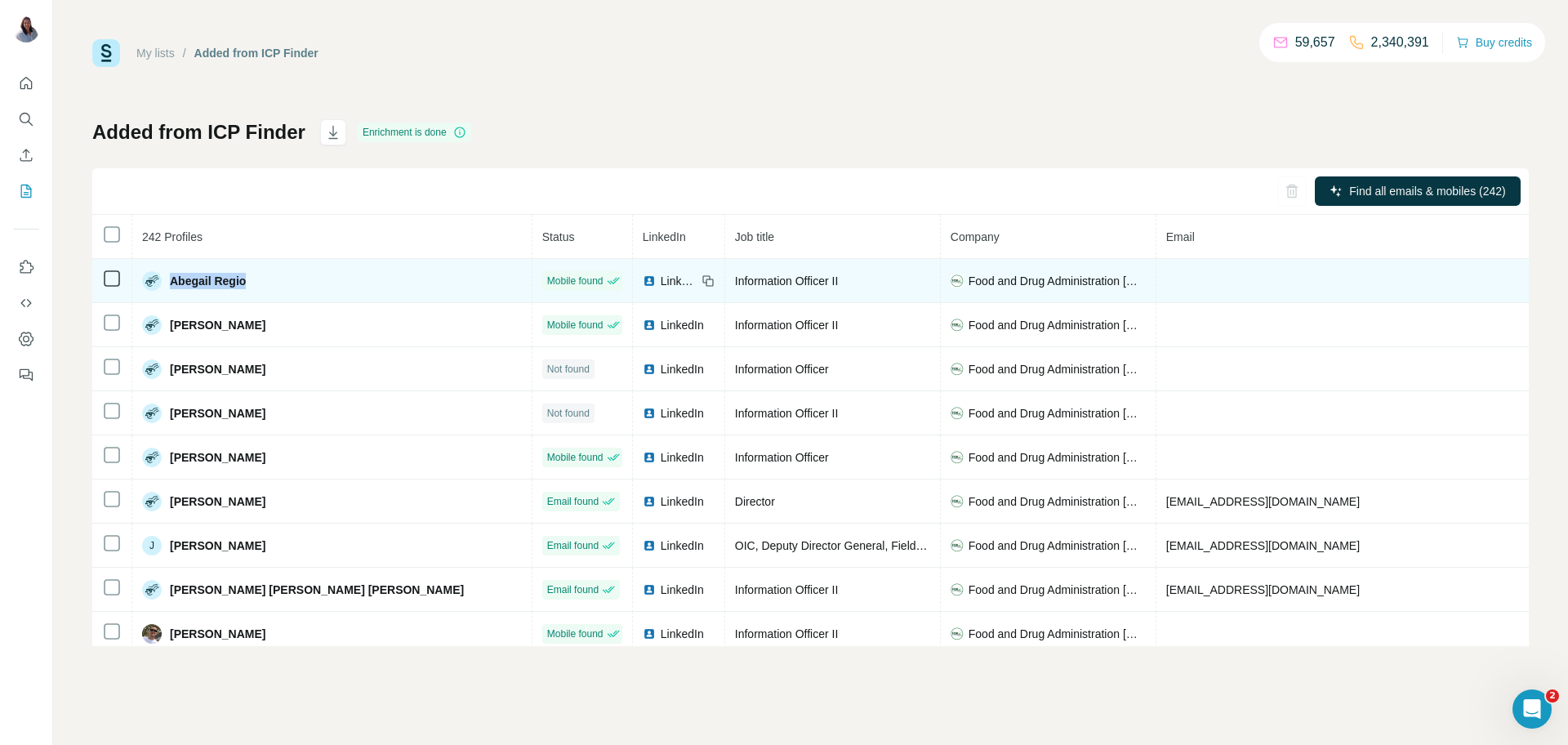
drag, startPoint x: 270, startPoint y: 285, endPoint x: 172, endPoint y: 284, distance: 98.0
click at [172, 284] on div "Abegail Regio" at bounding box center [332, 281] width 380 height 20
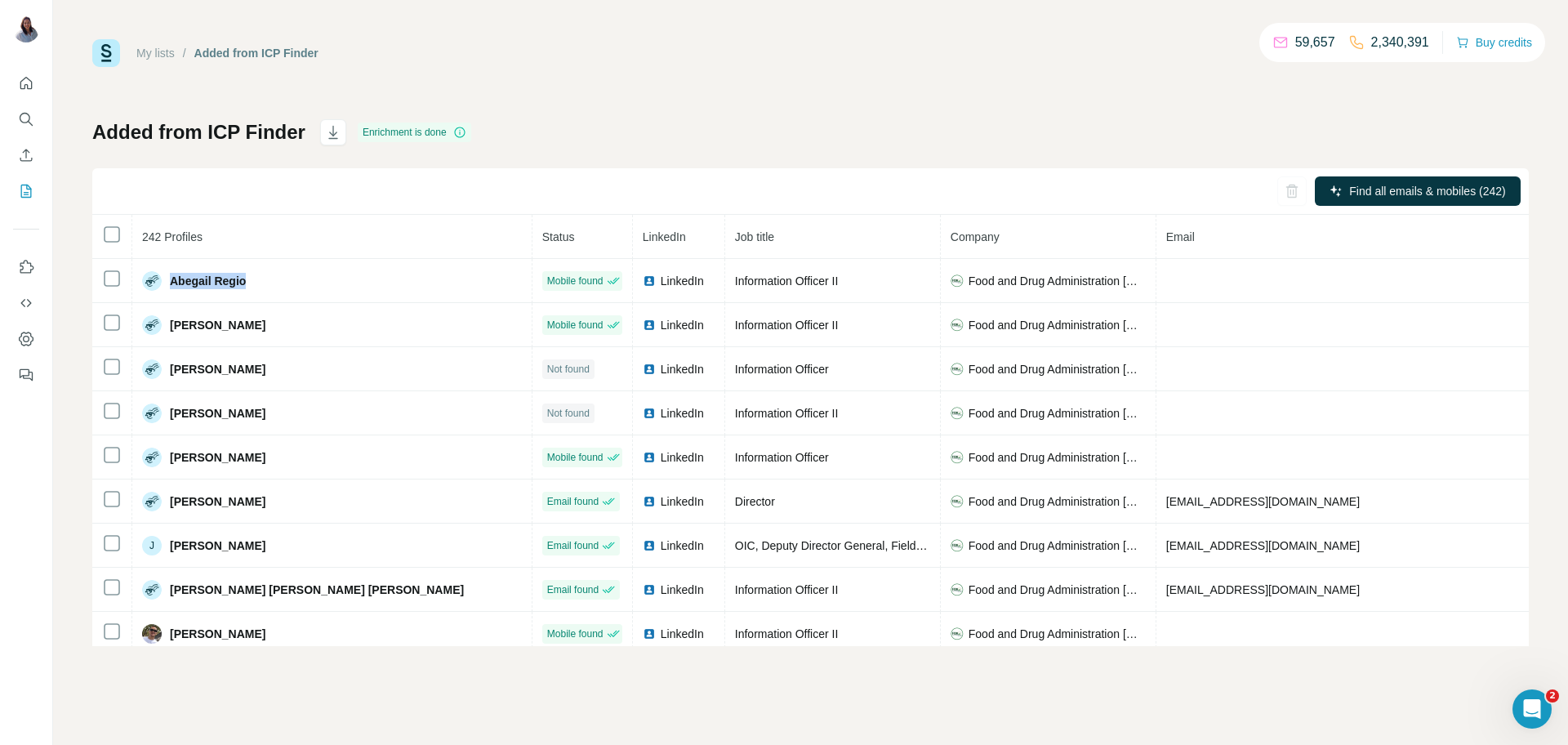
copy span "Abegail Regio"
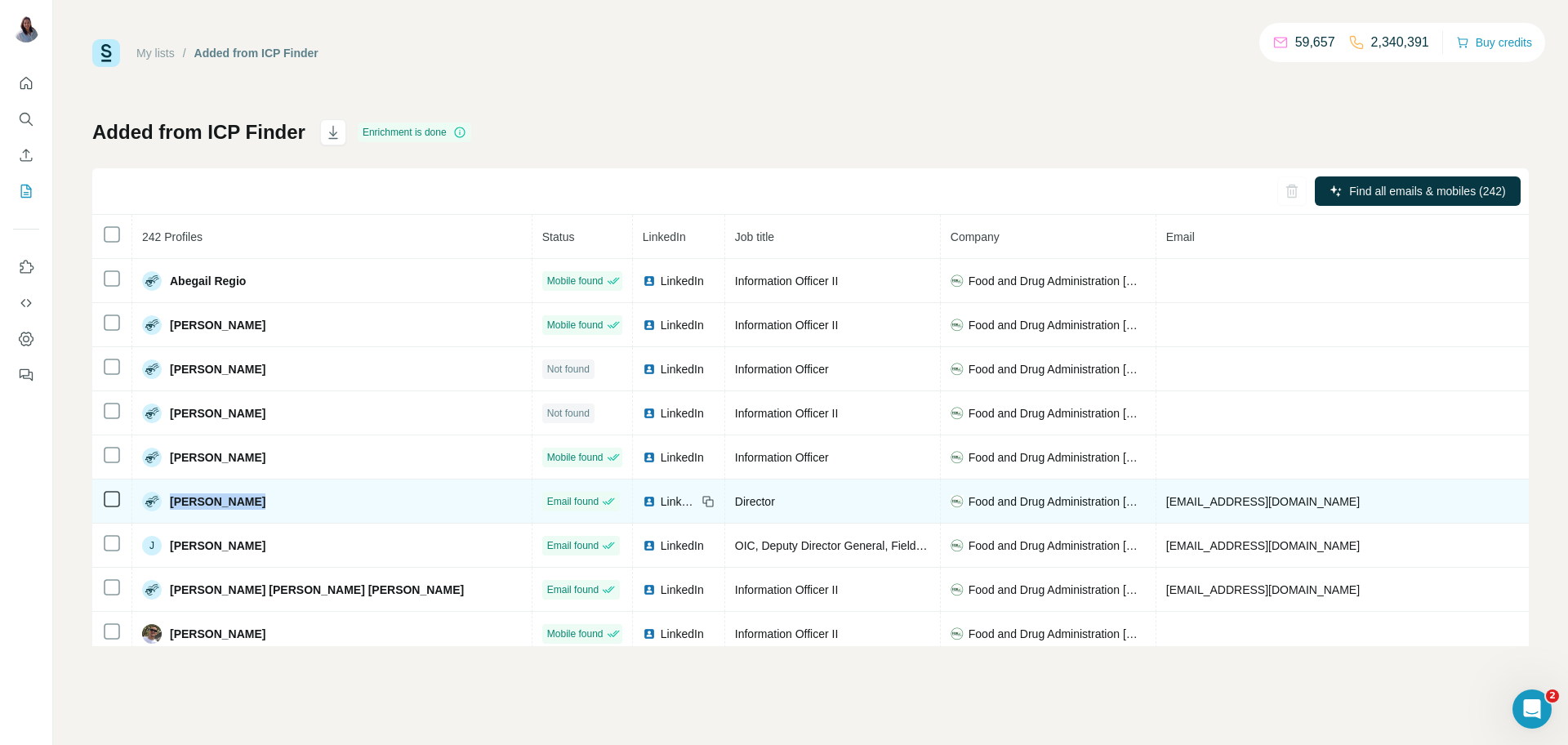
drag, startPoint x: 269, startPoint y: 506, endPoint x: 169, endPoint y: 505, distance: 100.0
click at [169, 505] on div "[PERSON_NAME]" at bounding box center [332, 501] width 380 height 20
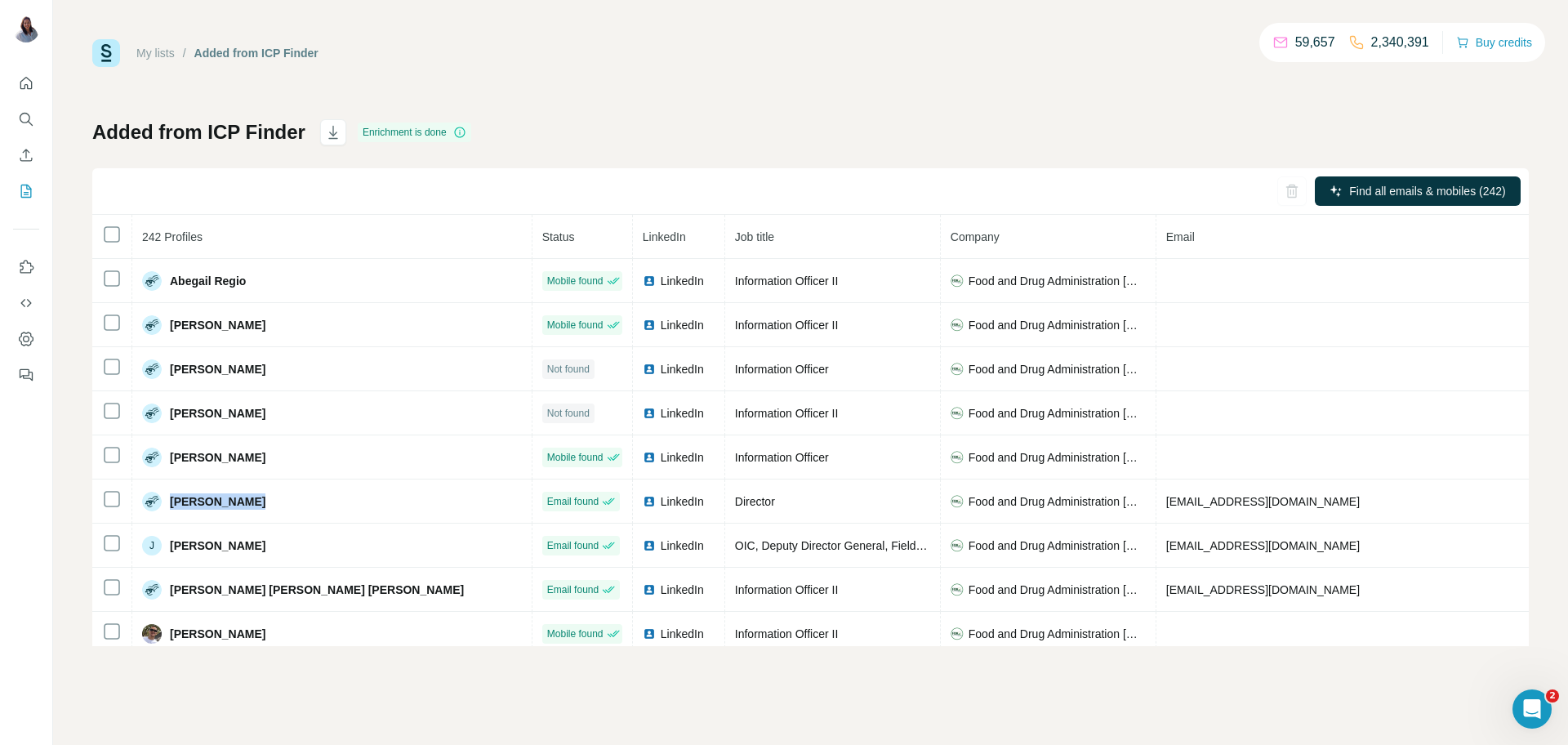
copy span "[PERSON_NAME]"
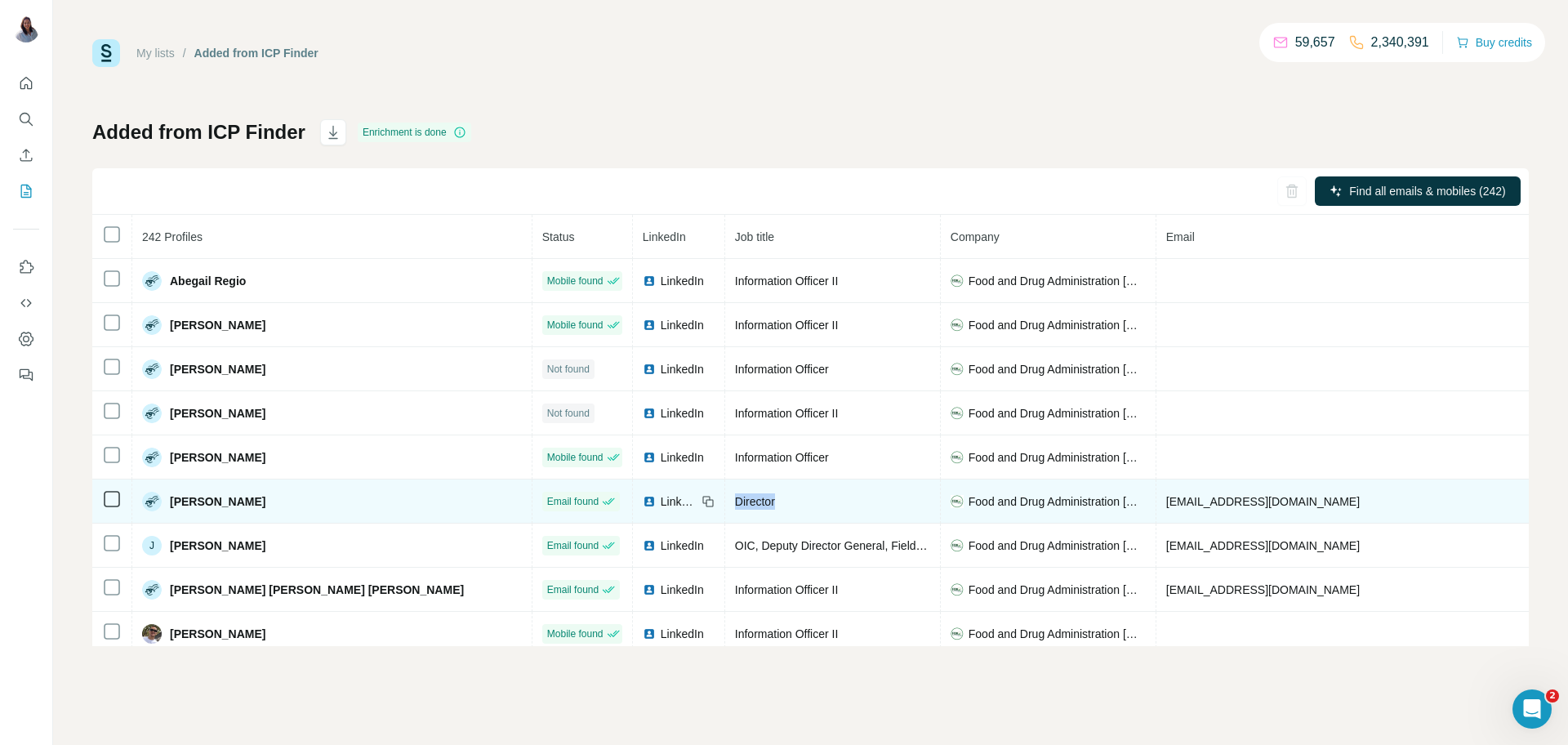
drag, startPoint x: 680, startPoint y: 510, endPoint x: 582, endPoint y: 504, distance: 98.2
click at [735, 504] on div "Director" at bounding box center [833, 500] width 195 height 16
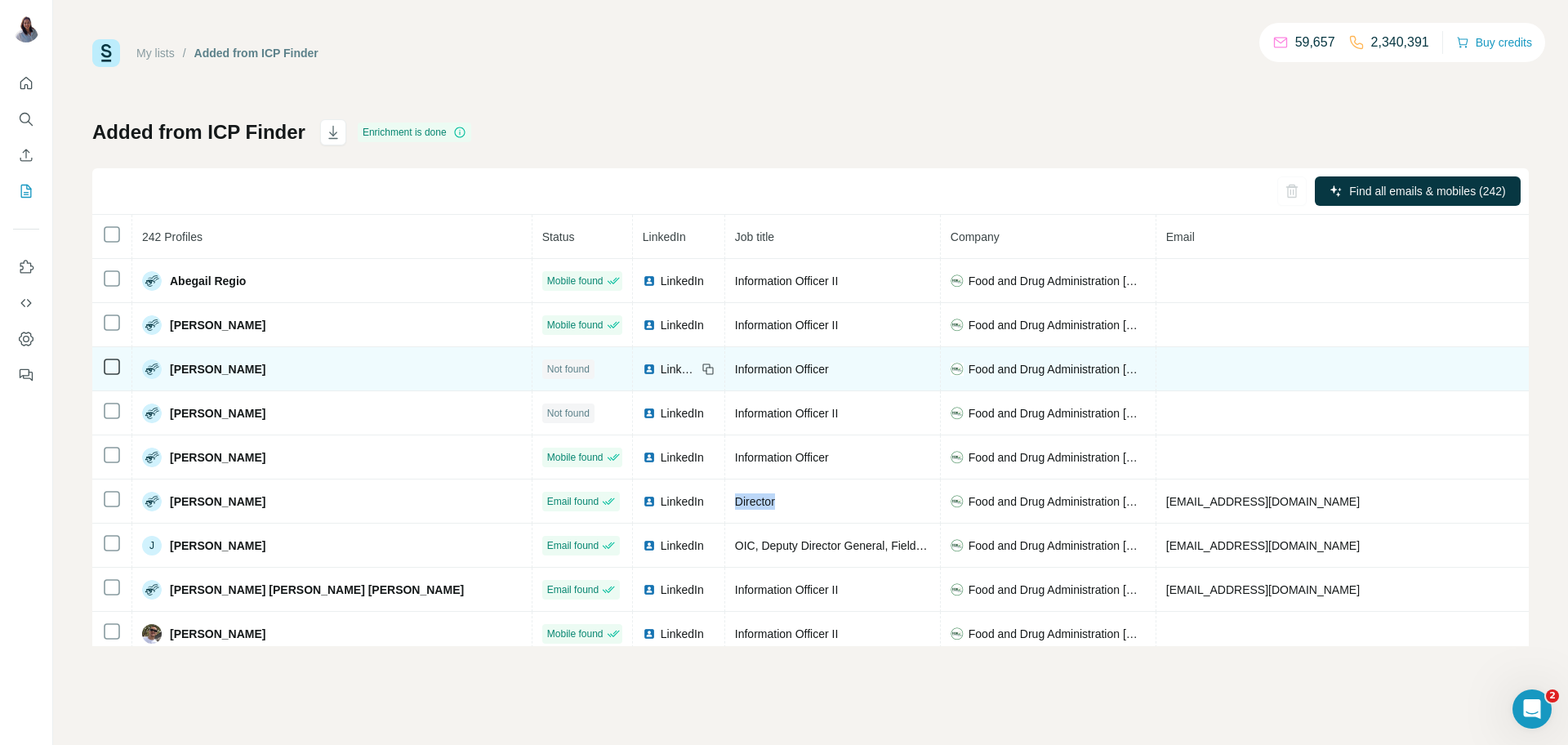
copy span "Director"
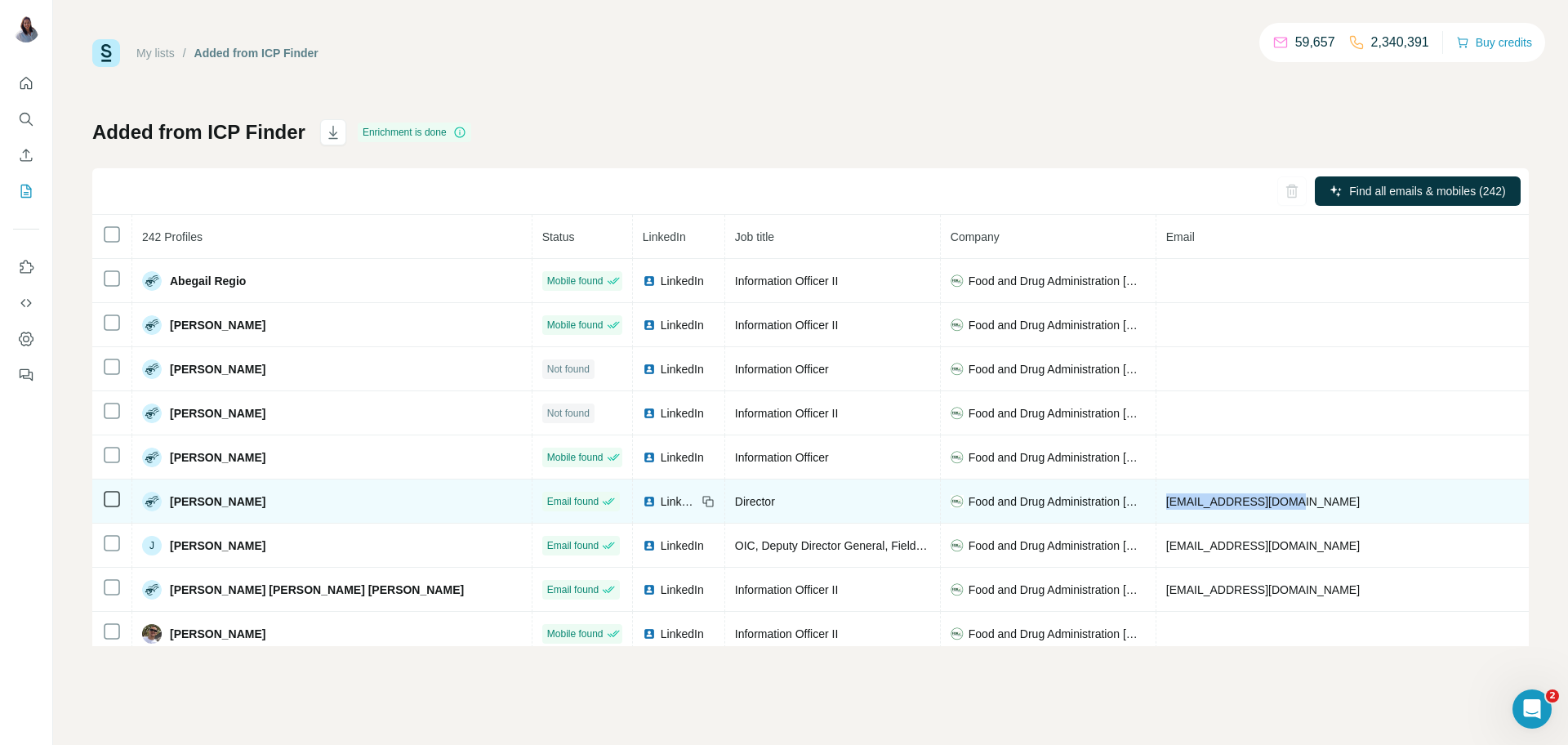
drag, startPoint x: 1134, startPoint y: 507, endPoint x: 1001, endPoint y: 504, distance: 133.0
click at [1156, 504] on td "[EMAIL_ADDRESS][DOMAIN_NAME]" at bounding box center [1358, 501] width 403 height 44
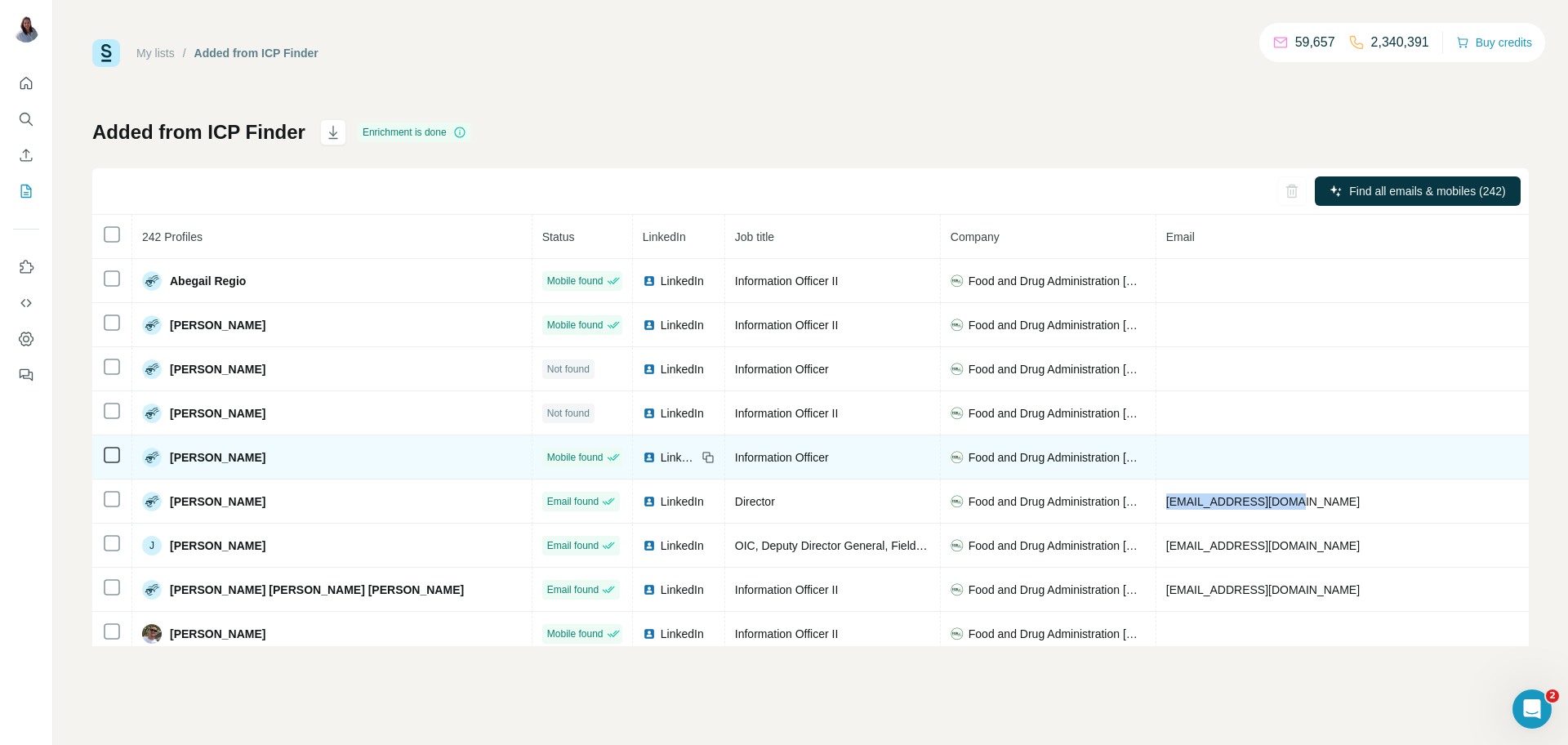
copy span "[EMAIL_ADDRESS][DOMAIN_NAME]"
